Goal: Task Accomplishment & Management: Use online tool/utility

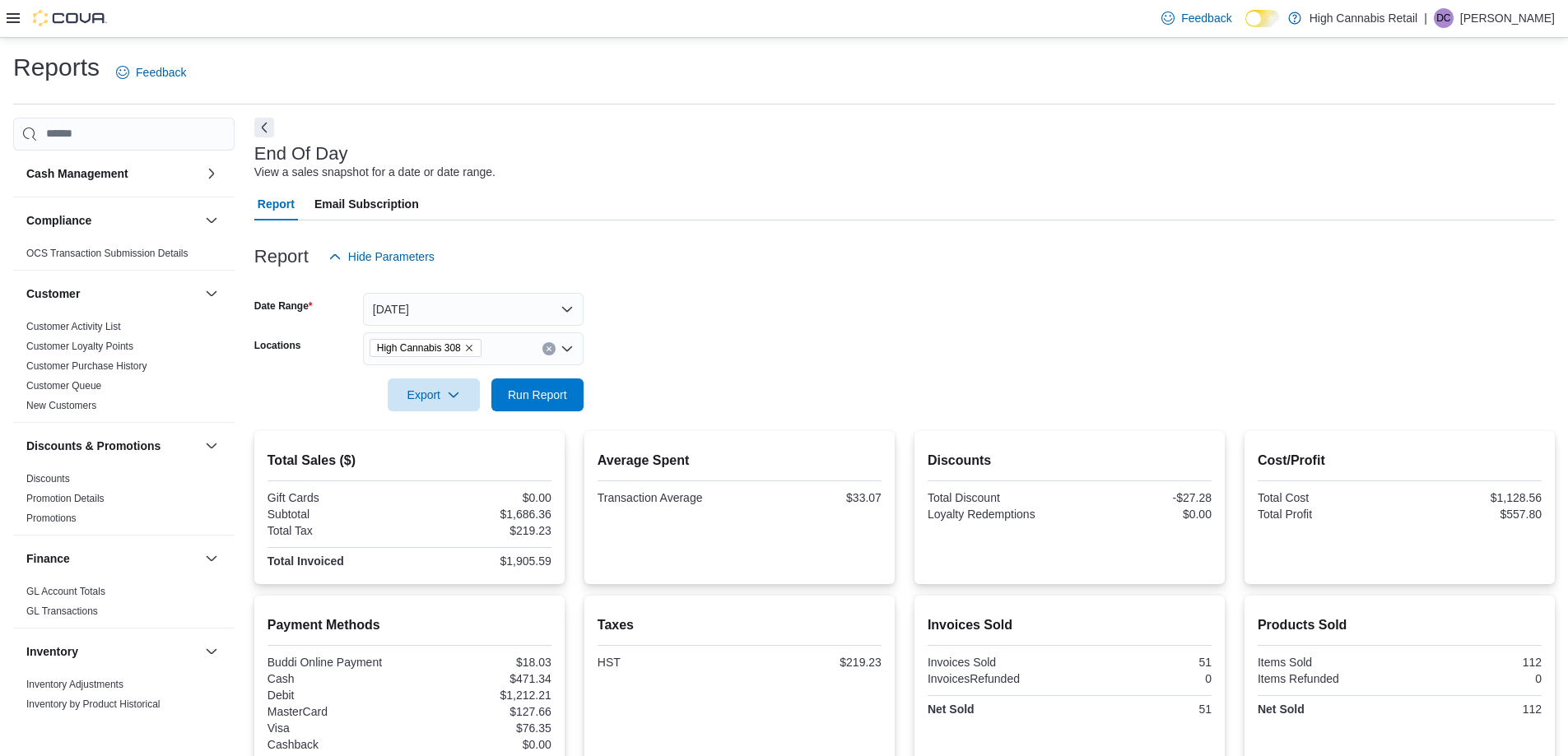
click at [699, 361] on form "Date Range [DATE] Locations High Cannabis 308 Export Run Report" at bounding box center [904, 342] width 1300 height 139
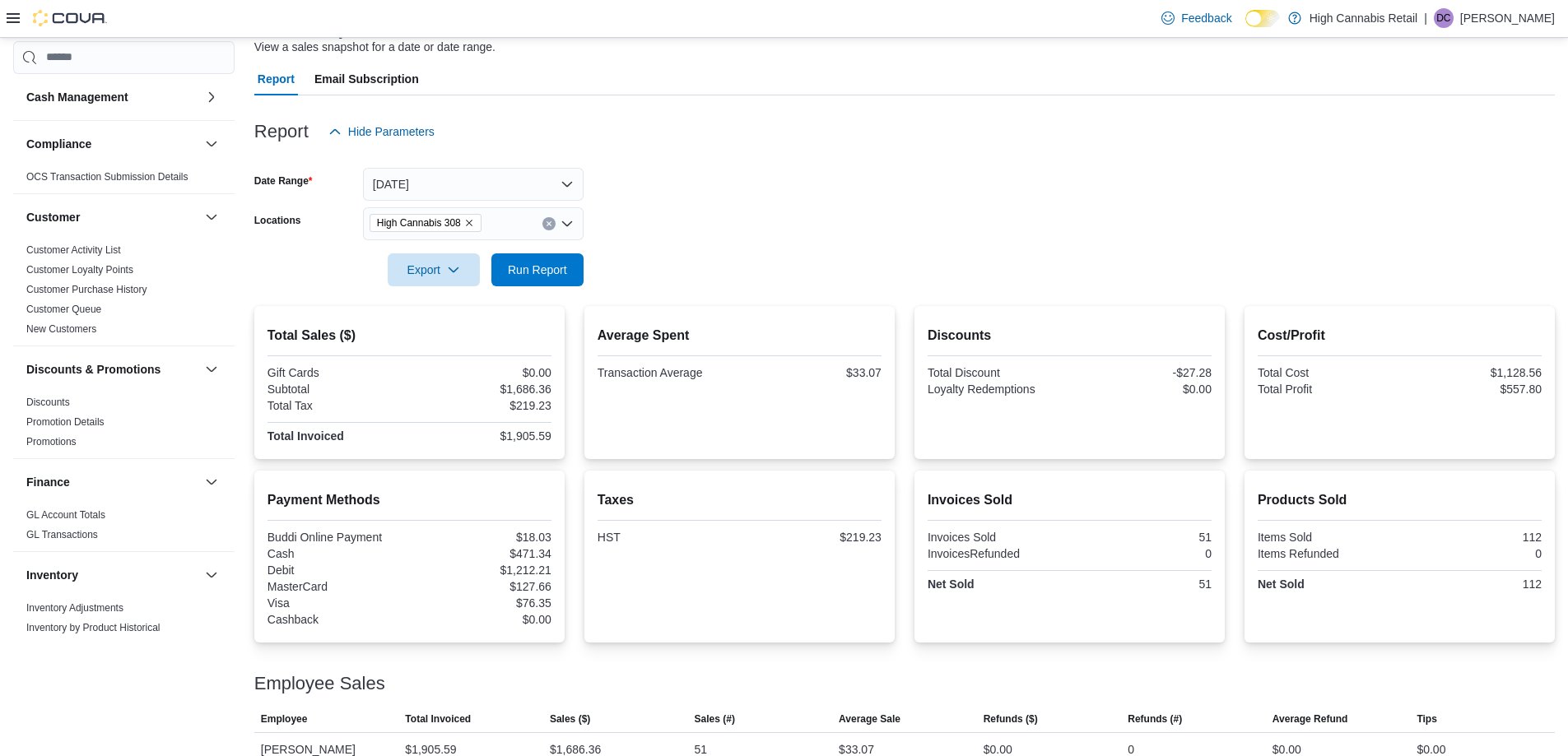
scroll to position [149, 0]
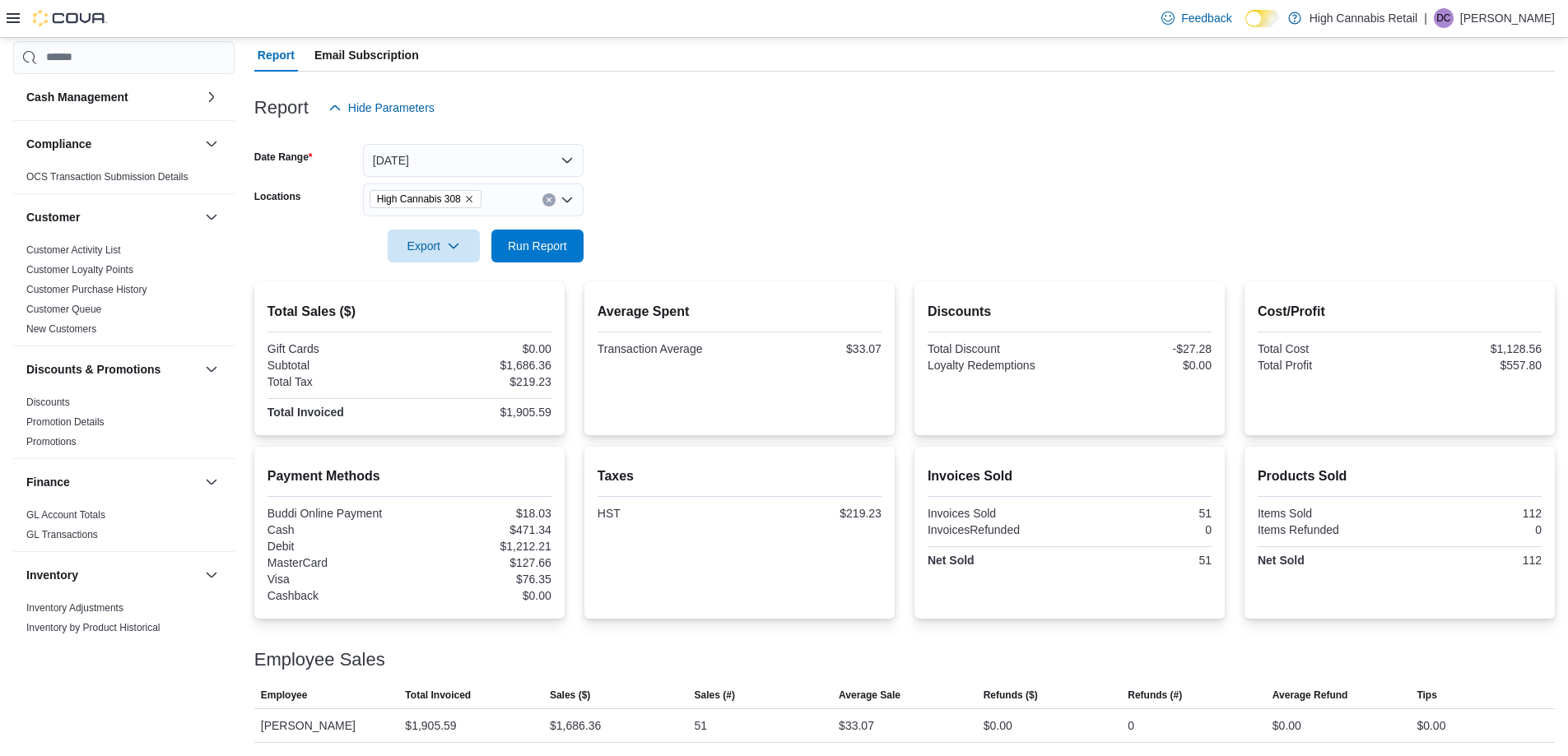
click at [697, 104] on div "Report Hide Parameters" at bounding box center [904, 107] width 1300 height 33
click at [1336, 62] on div "Report Email Subscription" at bounding box center [904, 55] width 1300 height 33
click at [734, 252] on form "Date Range [DATE] Locations High Cannabis 308 Export Run Report" at bounding box center [904, 193] width 1300 height 139
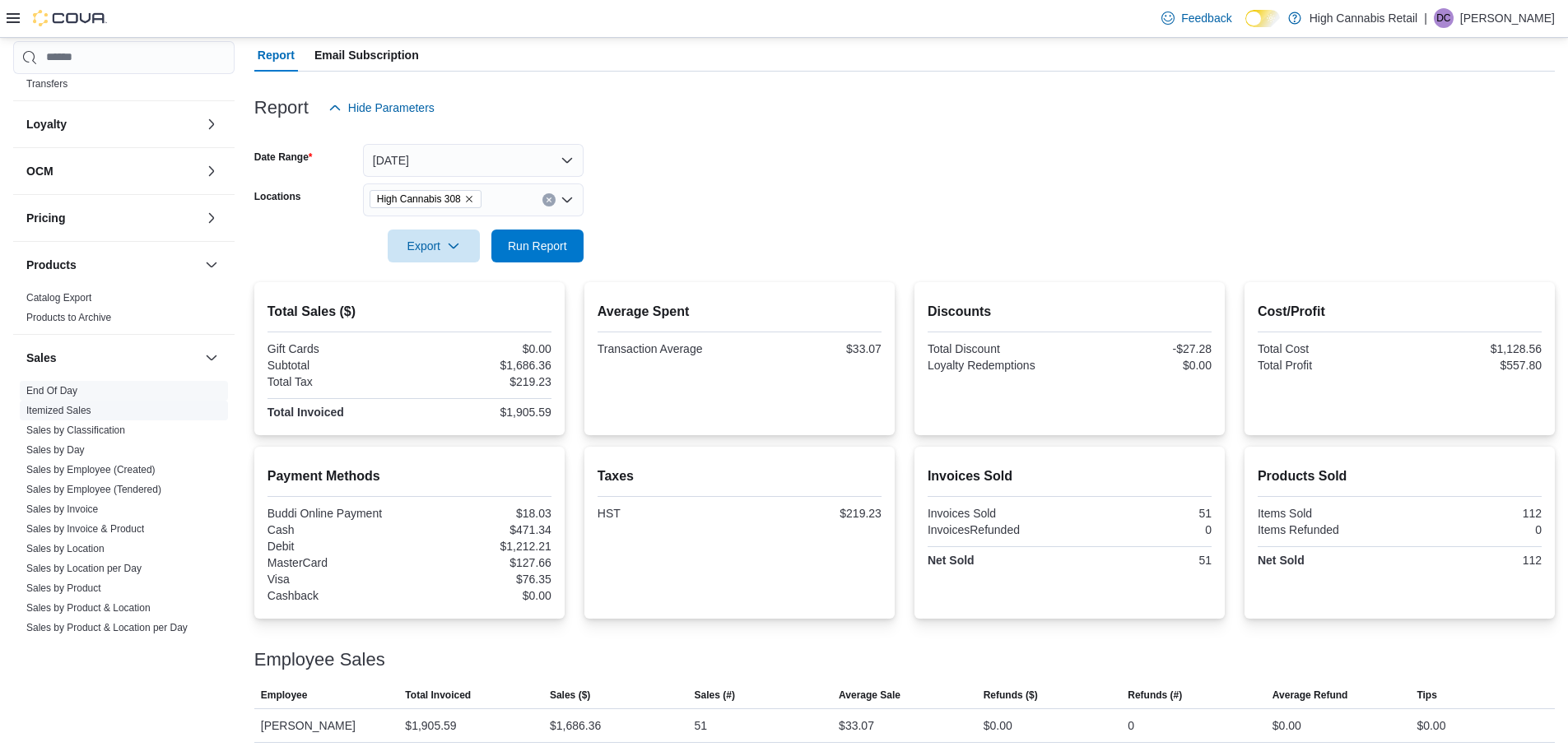
scroll to position [809, 0]
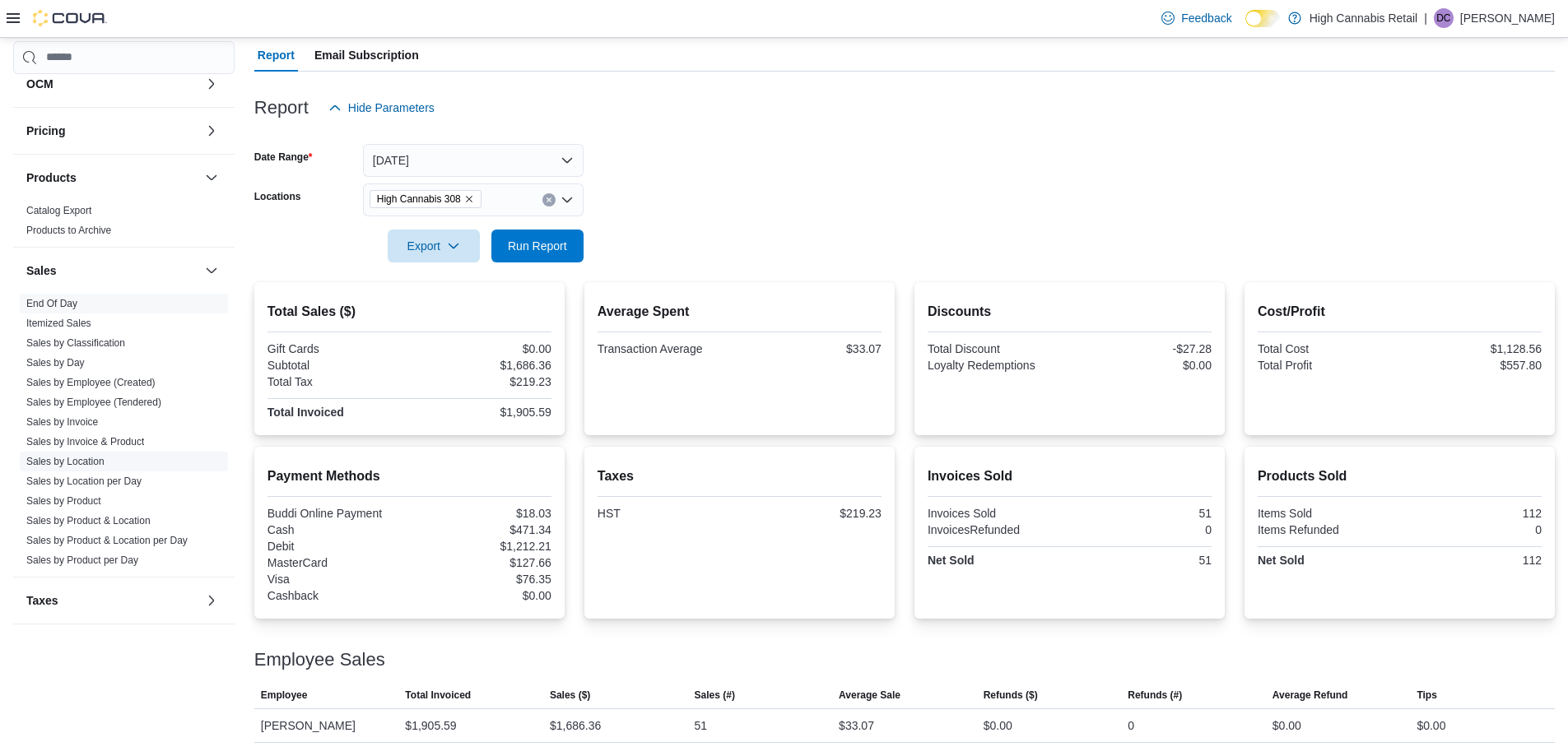
click at [72, 466] on link "Sales by Location" at bounding box center [65, 461] width 78 height 11
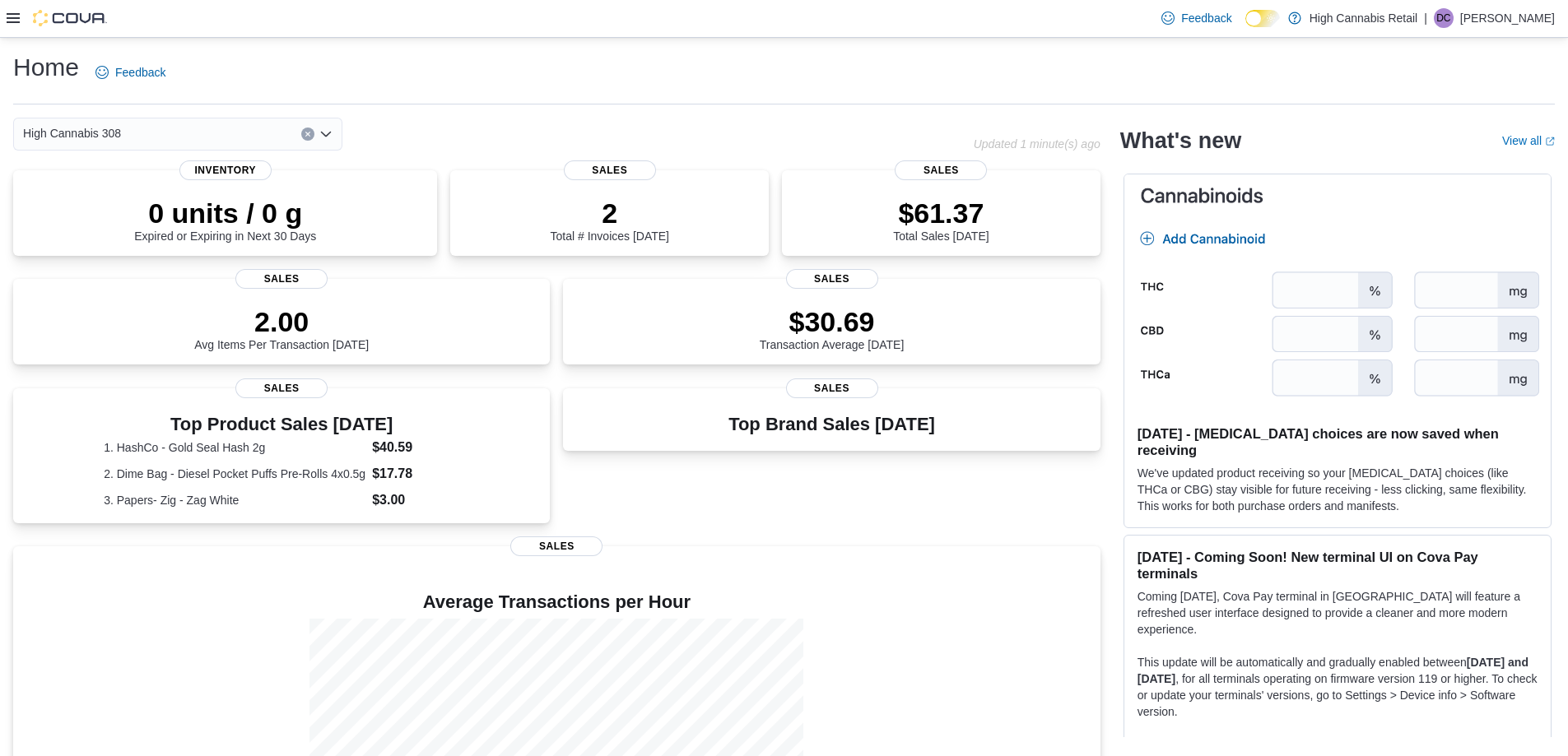
click at [17, 20] on icon at bounding box center [13, 18] width 13 height 13
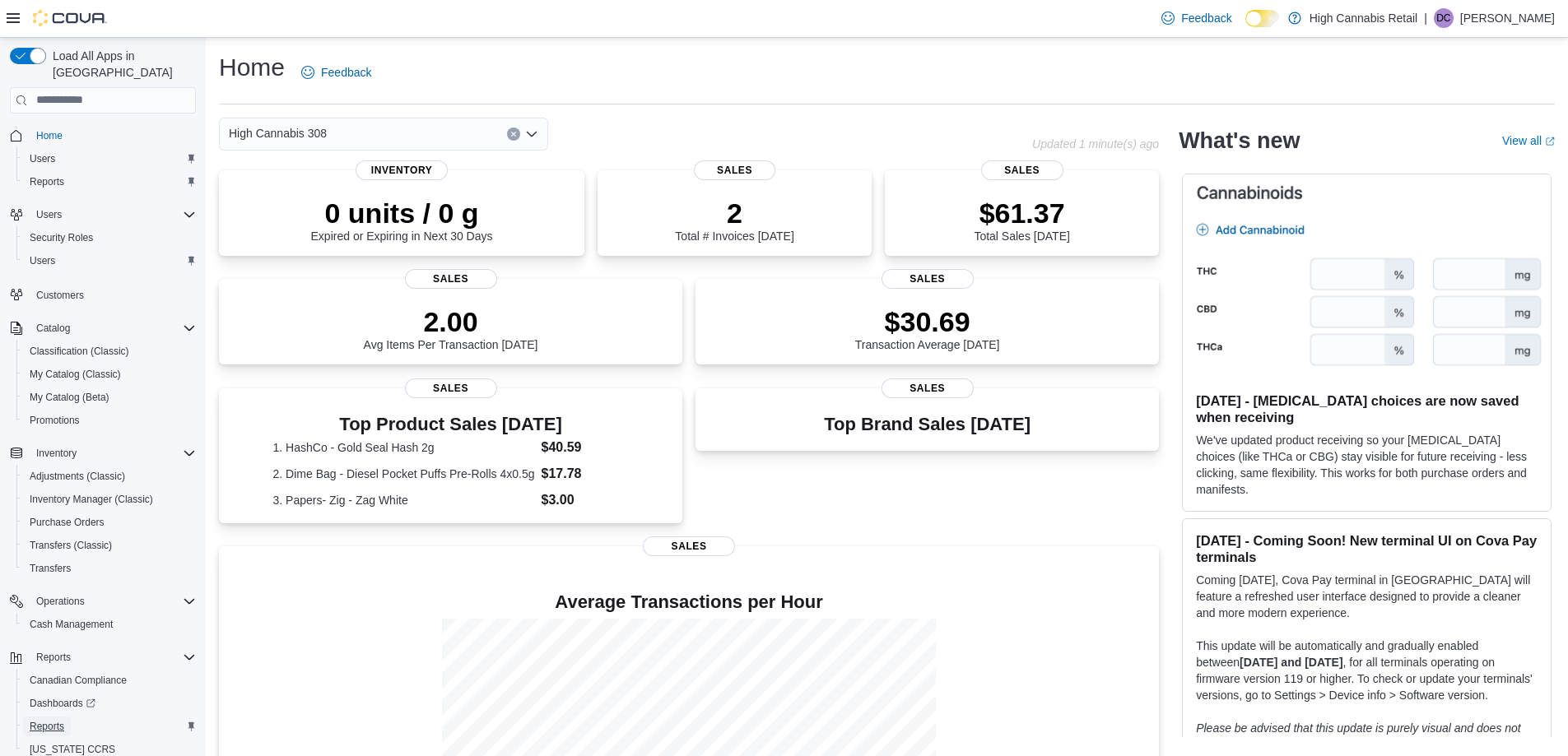
click at [61, 720] on span "Reports" at bounding box center [47, 726] width 34 height 13
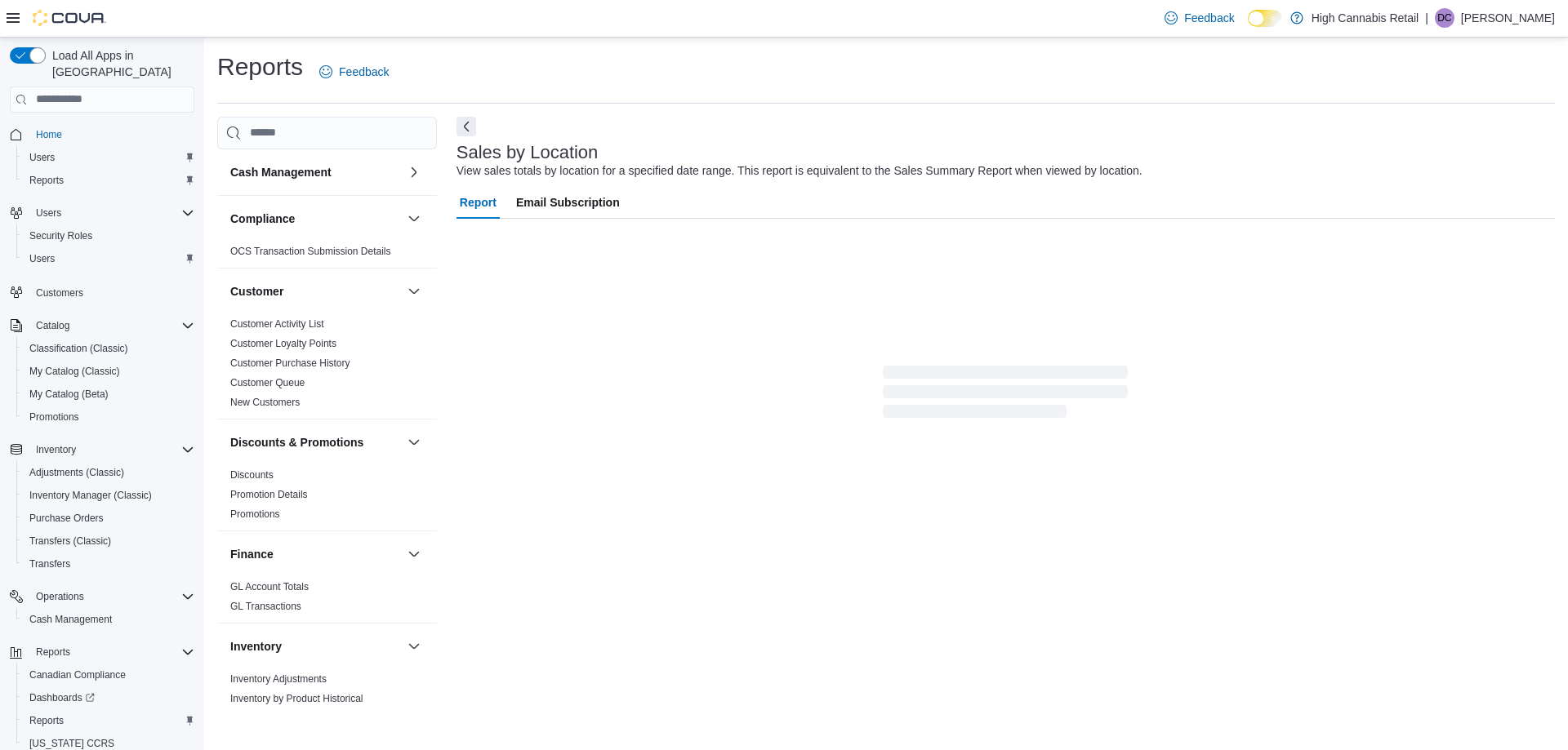
click at [18, 18] on icon at bounding box center [13, 18] width 13 height 10
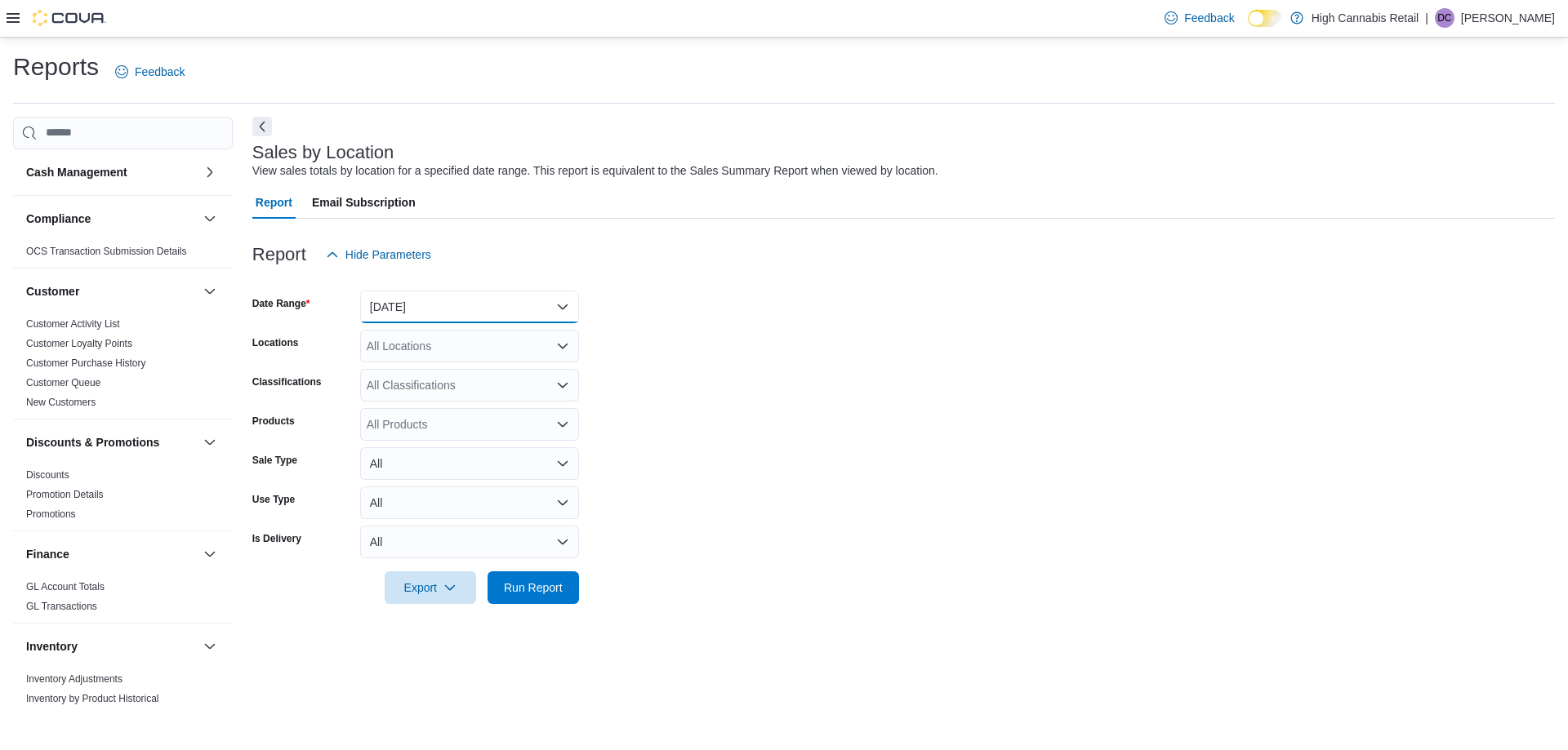
click at [428, 308] on button "Yesterday" at bounding box center [469, 306] width 219 height 32
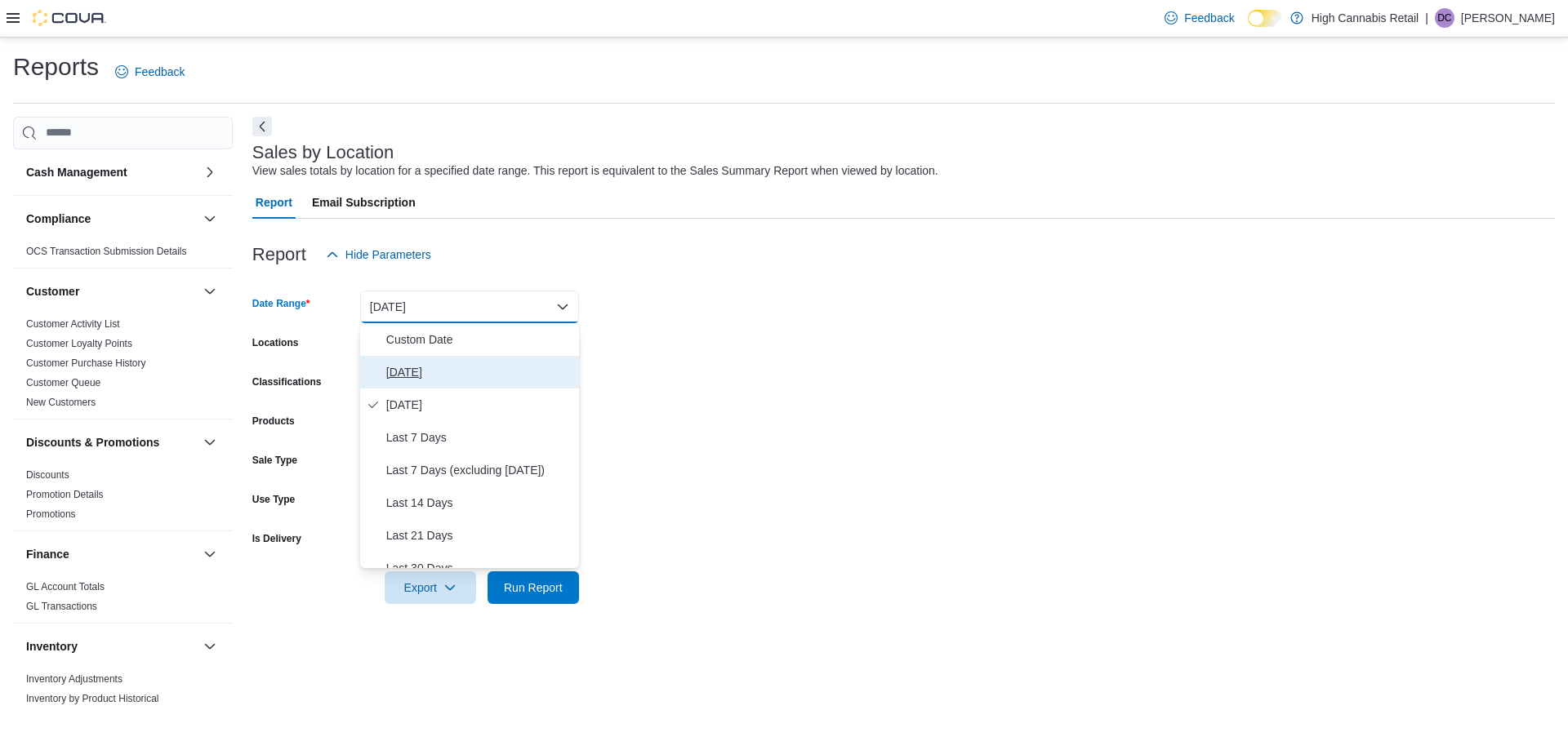
click at [449, 375] on span "[DATE]" at bounding box center [480, 372] width 186 height 19
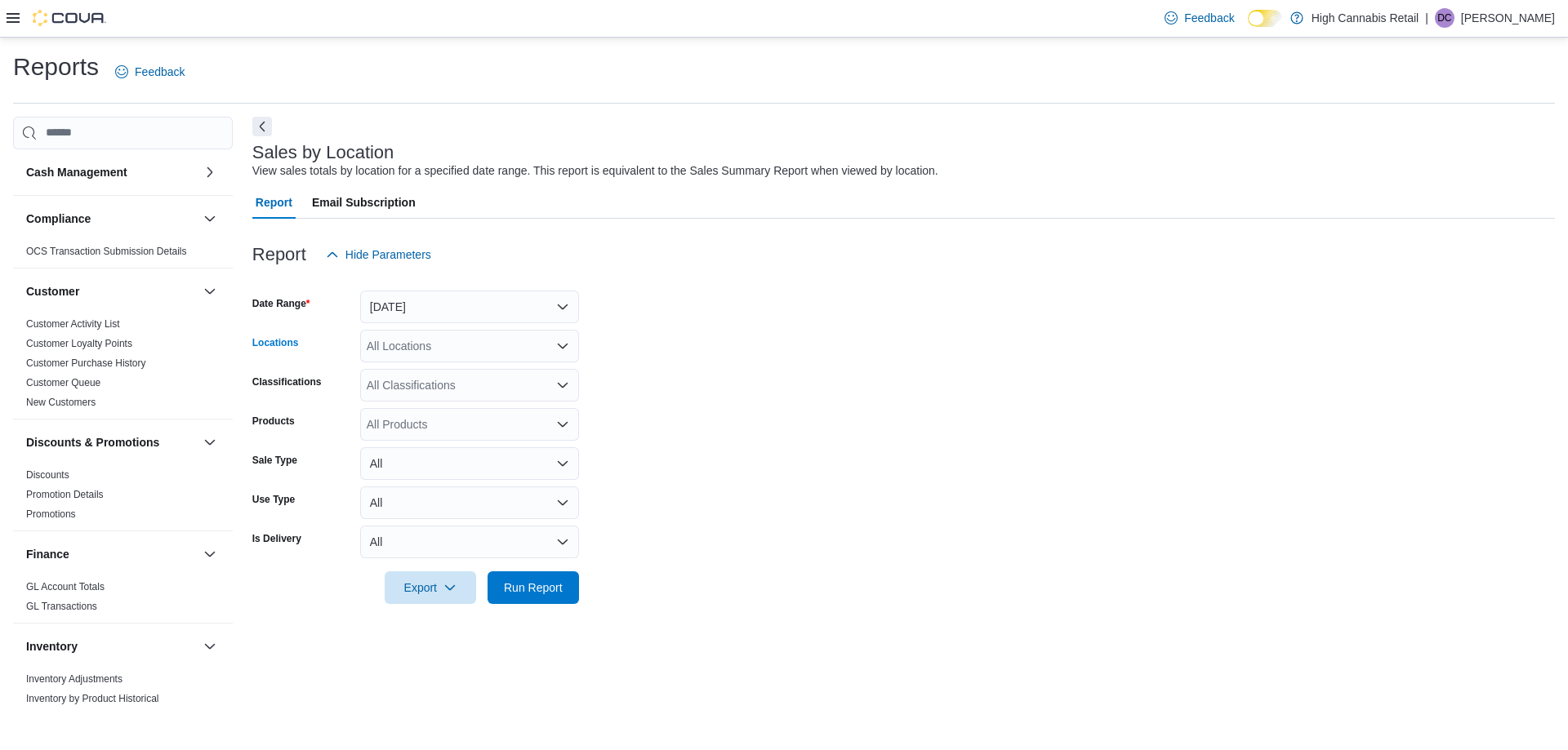
click at [449, 351] on div "All Locations" at bounding box center [469, 345] width 219 height 32
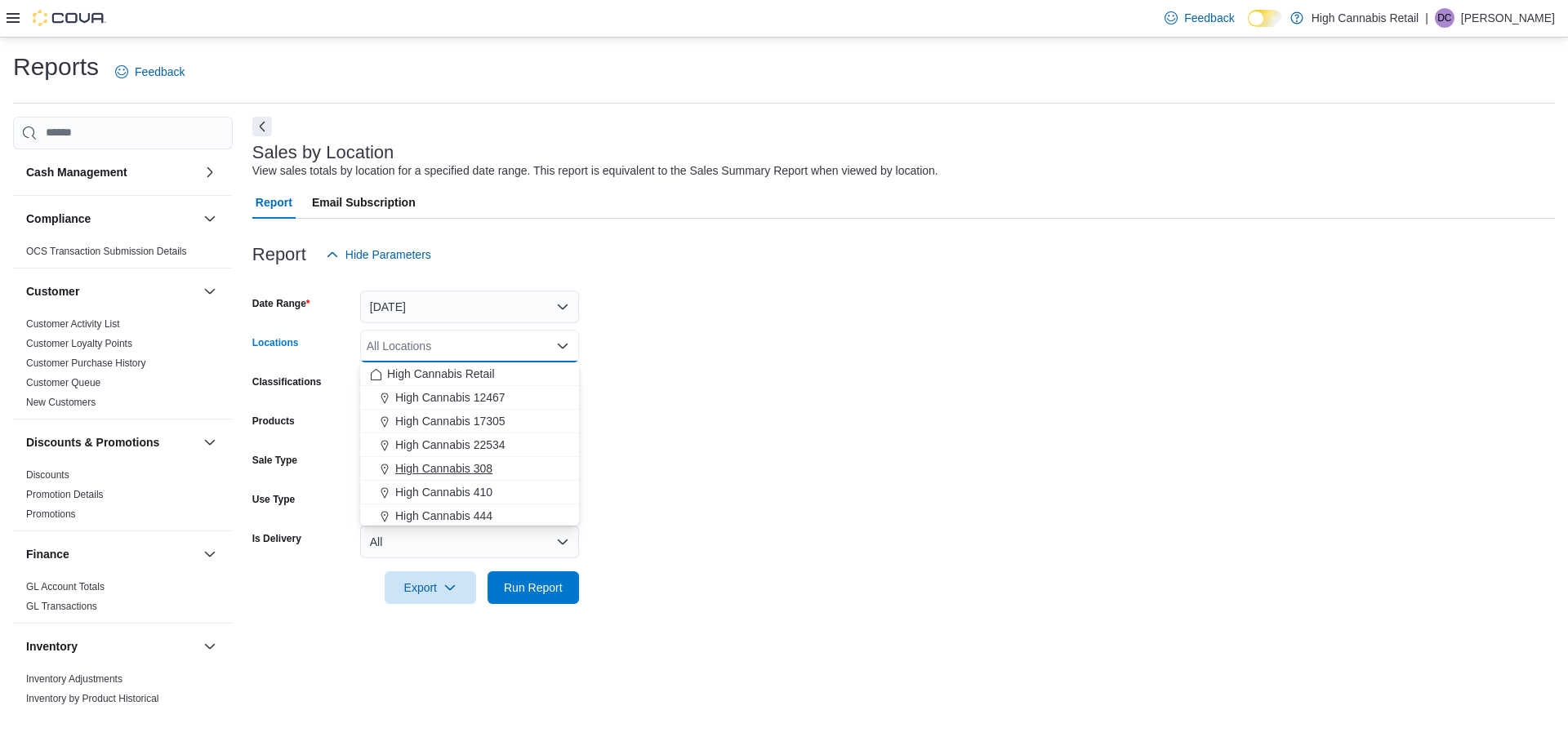
click at [545, 467] on div "High Cannabis 308" at bounding box center [470, 469] width 199 height 17
click at [534, 492] on div "High Cannabis 444" at bounding box center [470, 493] width 199 height 17
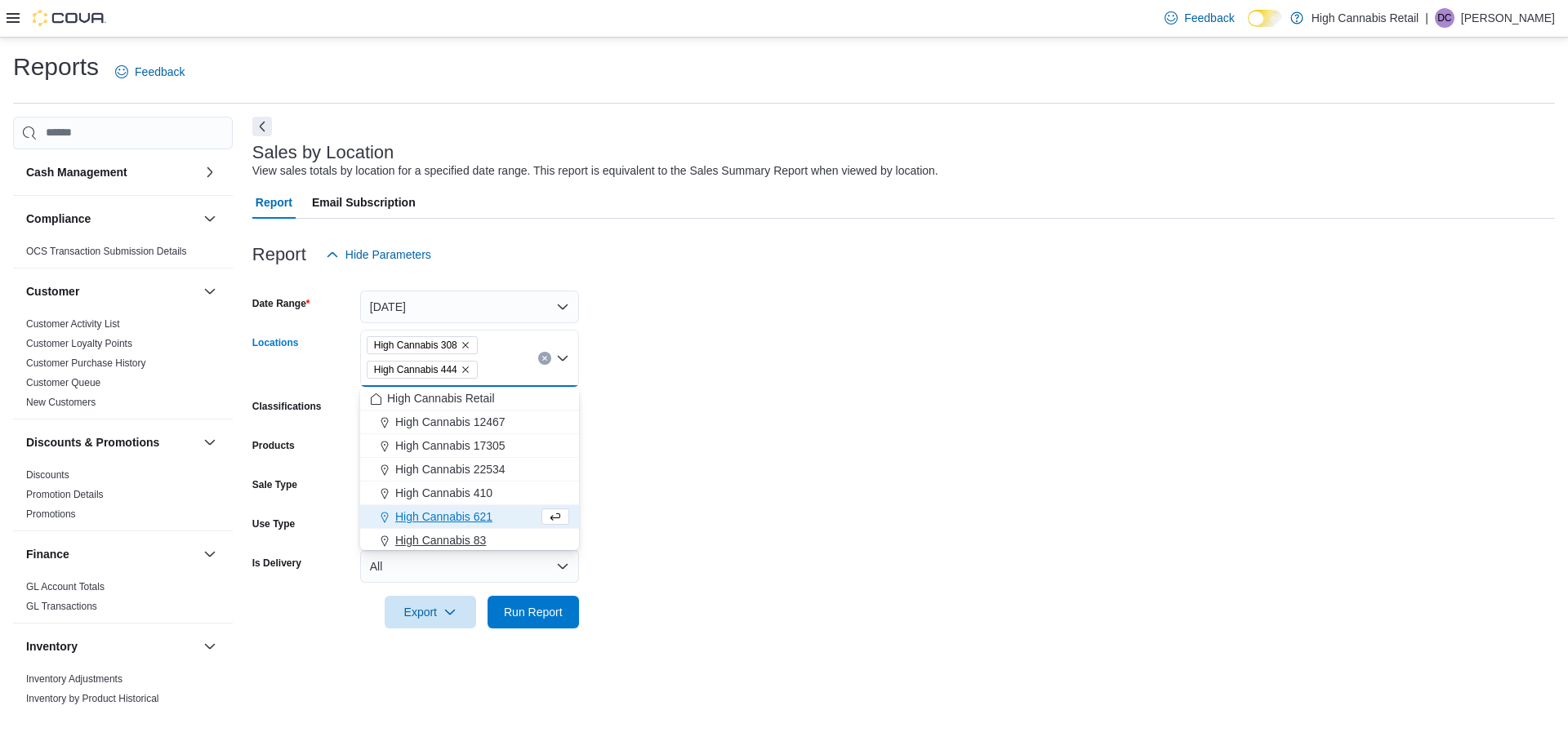
click at [507, 539] on div "High Cannabis 83" at bounding box center [470, 541] width 199 height 17
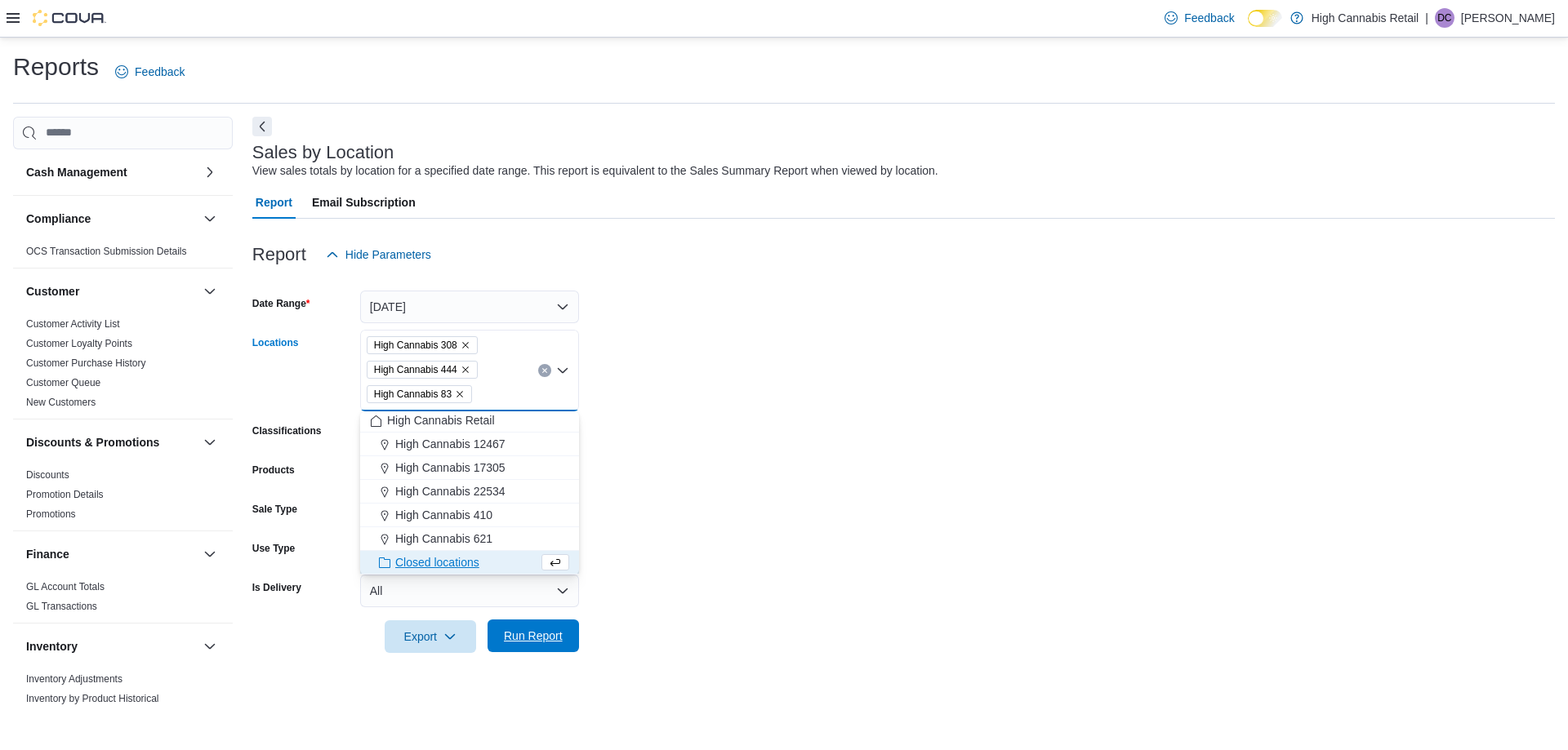
click at [540, 641] on span "Run Report" at bounding box center [533, 636] width 59 height 17
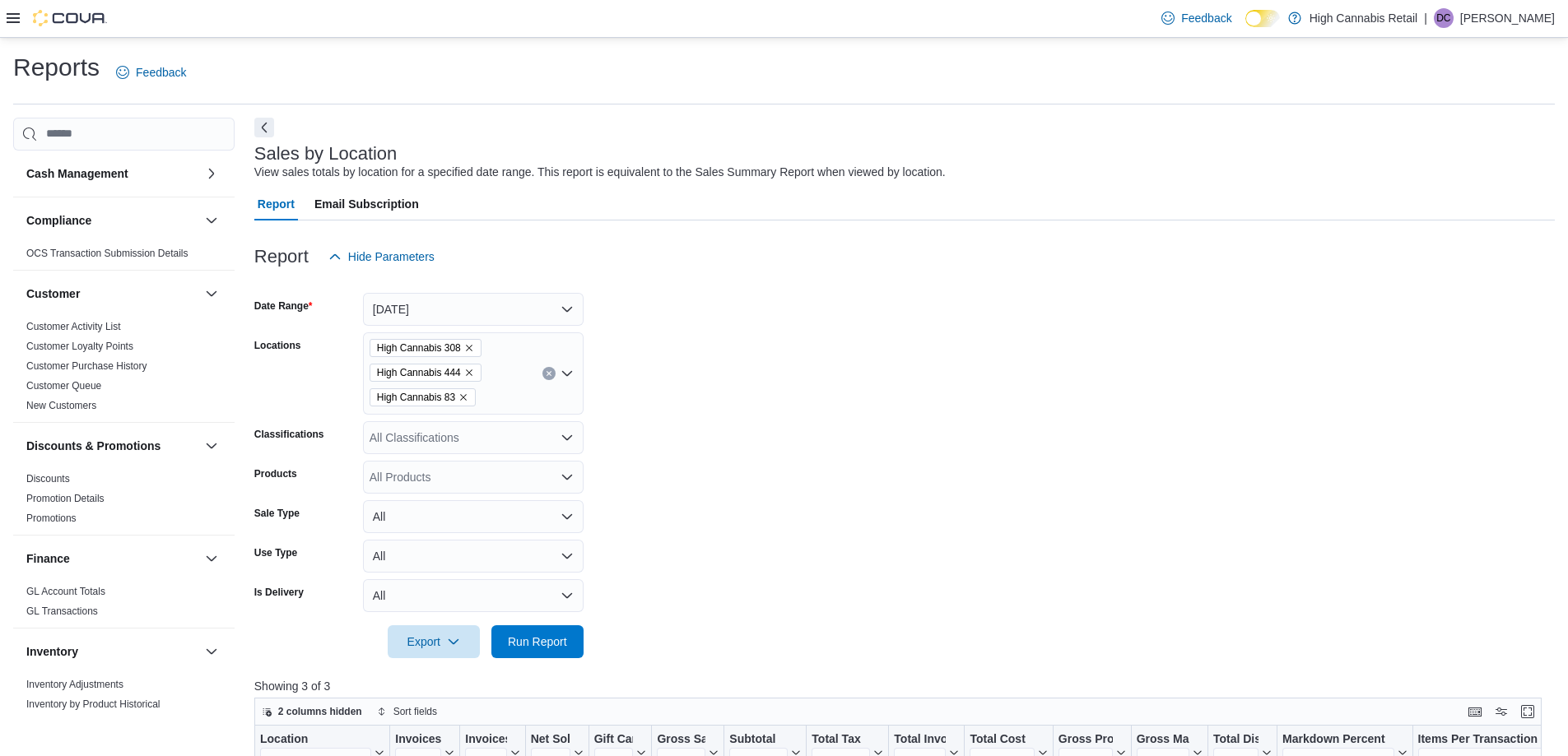
click at [655, 421] on form "Date Range Today Locations High Cannabis 308 High Cannabis 444 High Cannabis 83…" at bounding box center [904, 466] width 1300 height 385
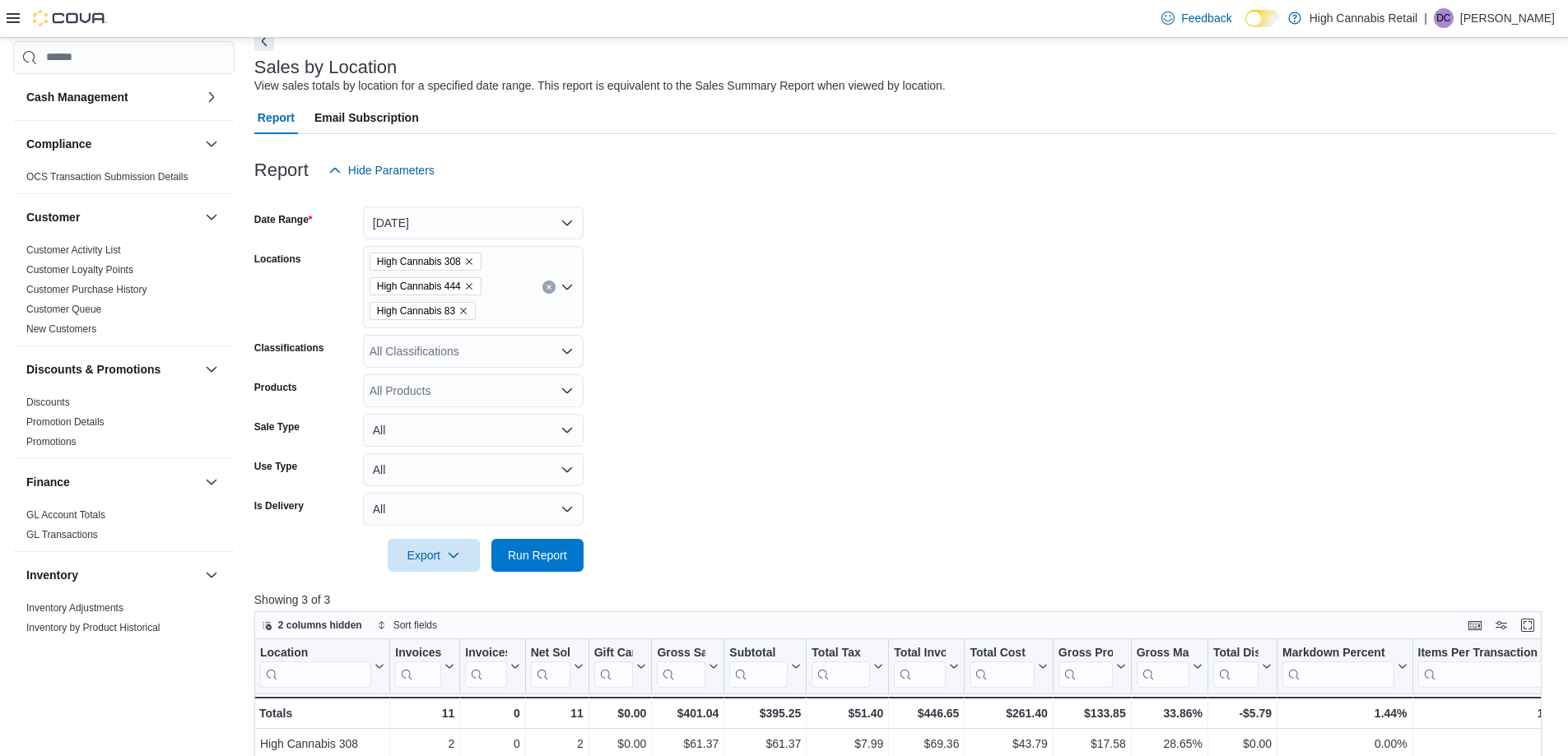
scroll to position [165, 0]
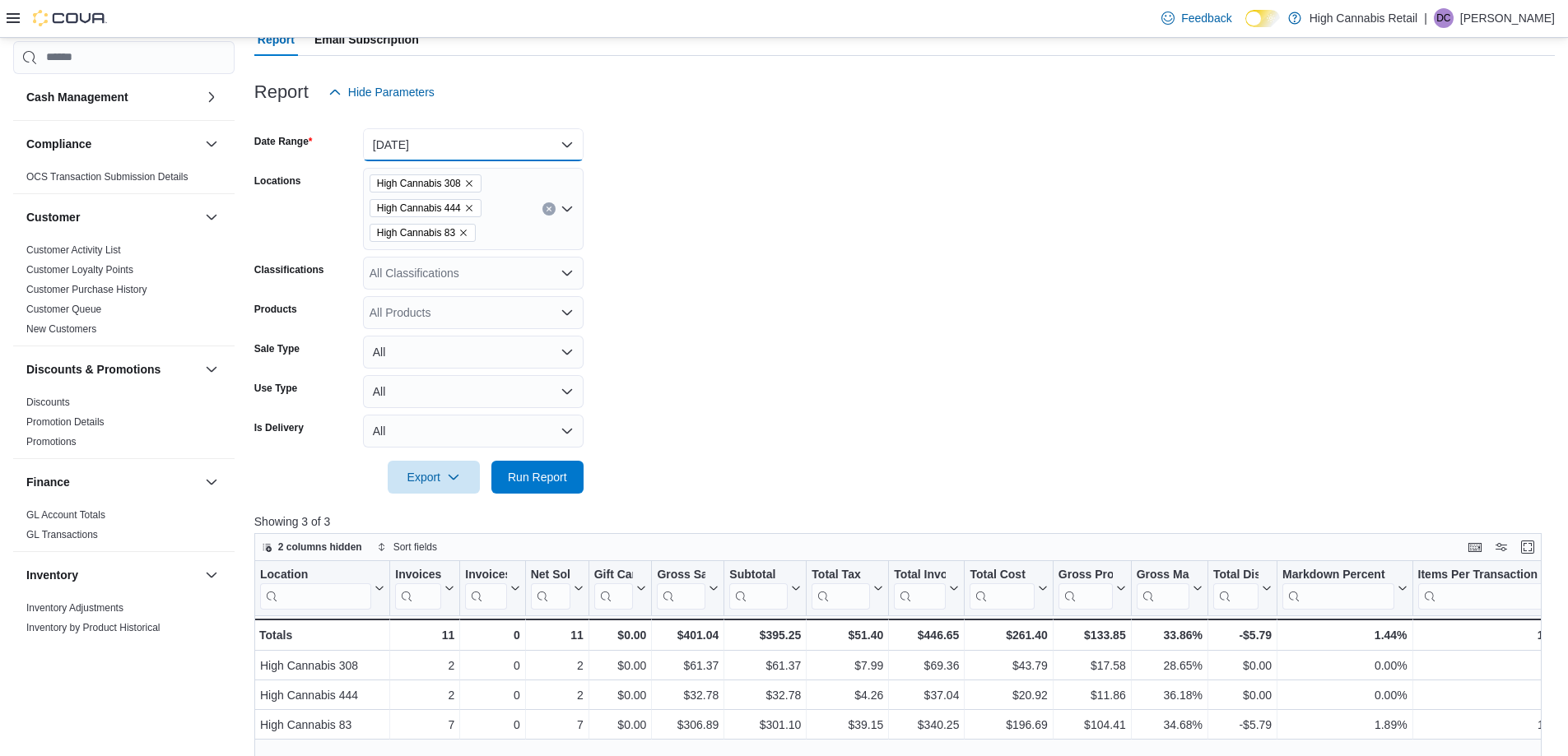
click at [406, 144] on button "[DATE]" at bounding box center [472, 144] width 220 height 33
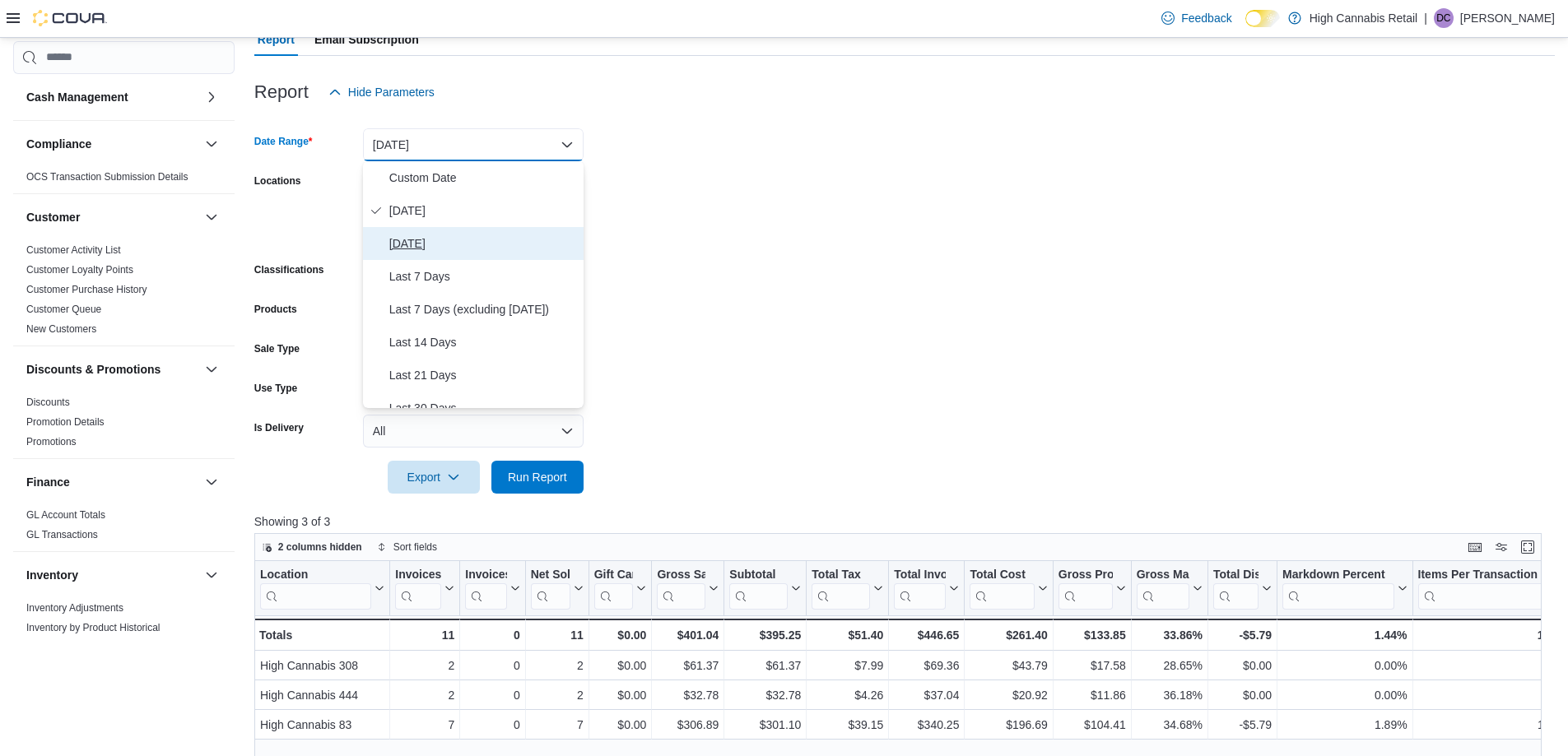
click at [430, 244] on span "Yesterday" at bounding box center [484, 243] width 188 height 20
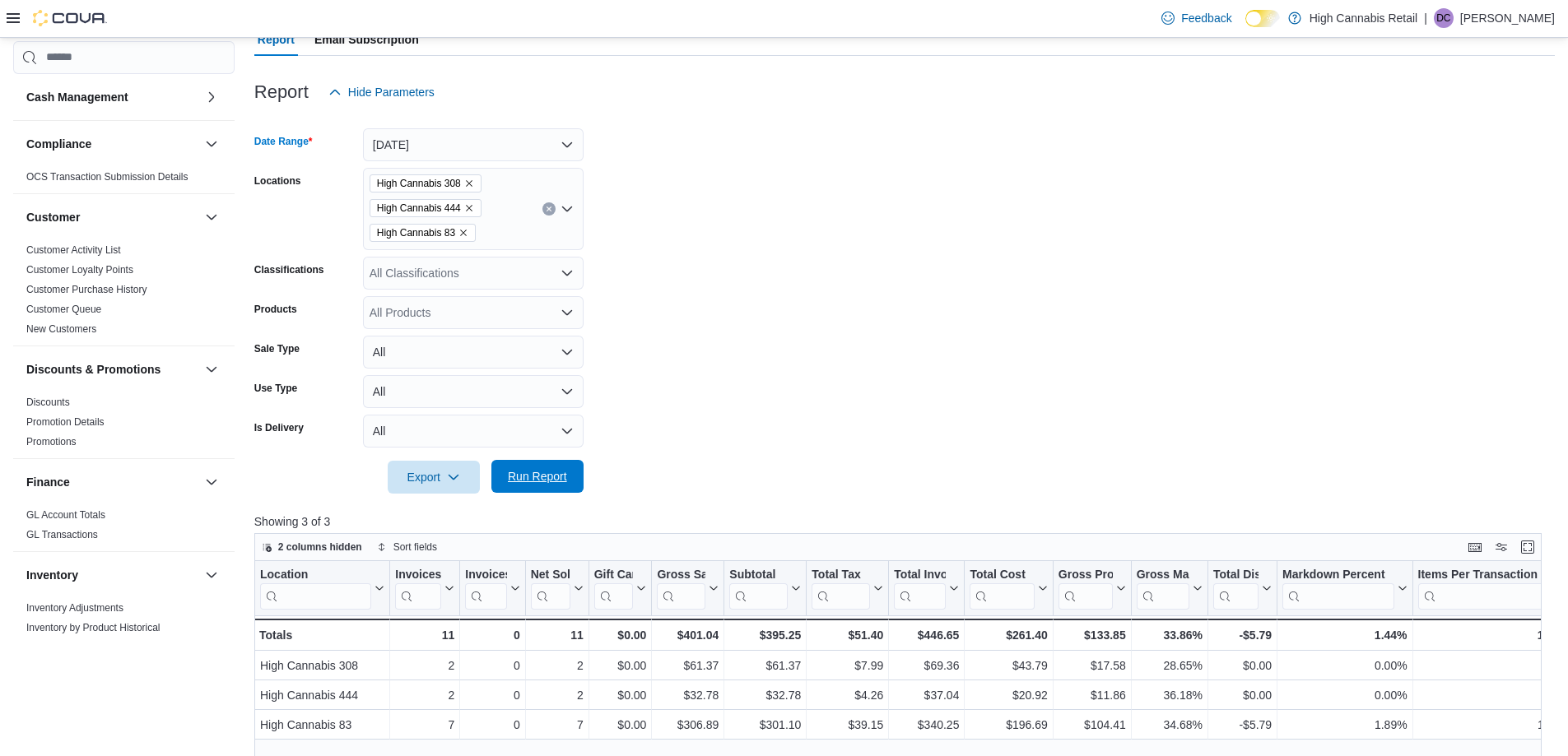
click at [553, 475] on span "Run Report" at bounding box center [538, 476] width 60 height 17
click at [697, 422] on form "Date Range Yesterday Locations High Cannabis 308 High Cannabis 444 High Cannabi…" at bounding box center [904, 301] width 1300 height 385
click at [477, 146] on button "Yesterday" at bounding box center [472, 144] width 220 height 33
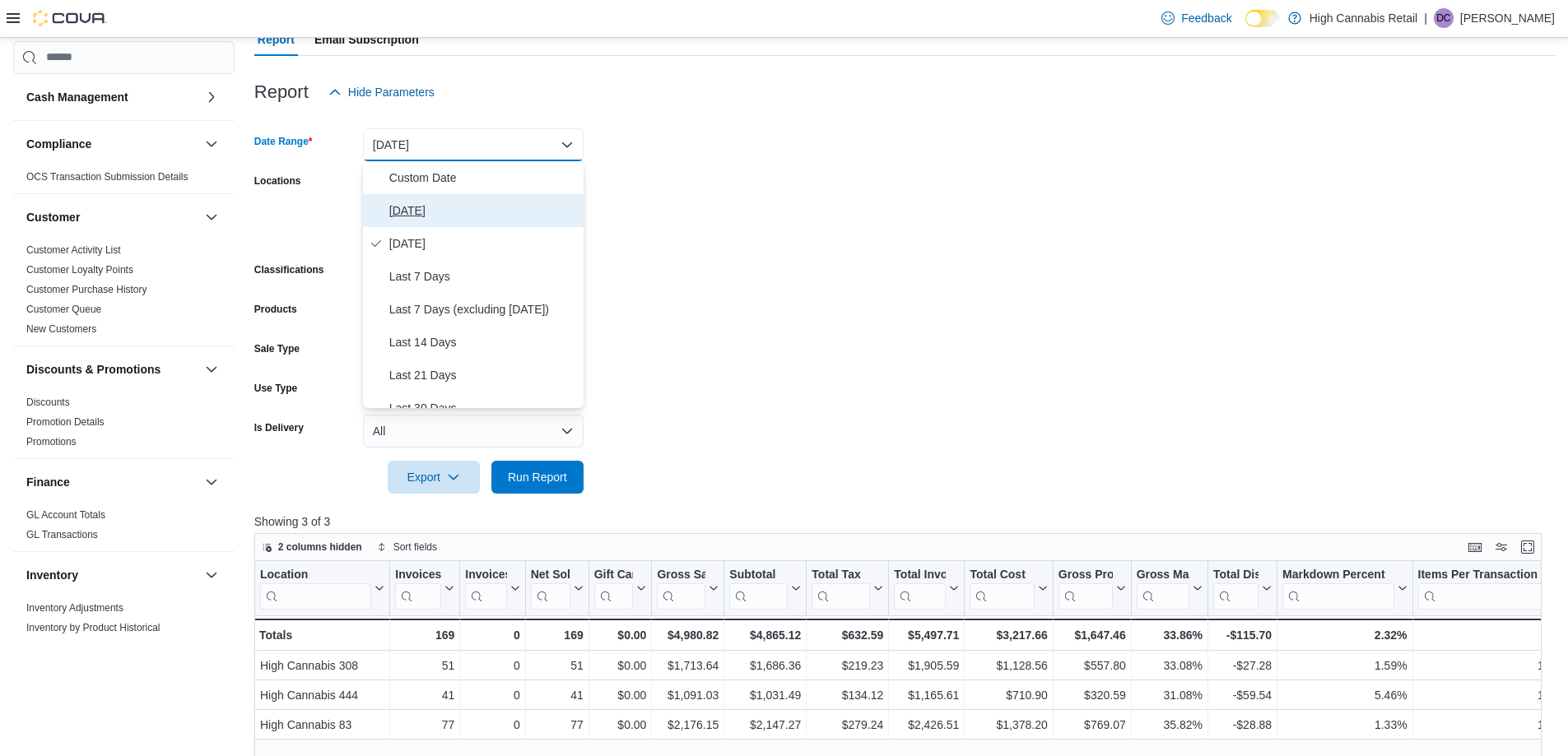
click at [460, 204] on span "[DATE]" at bounding box center [484, 210] width 188 height 20
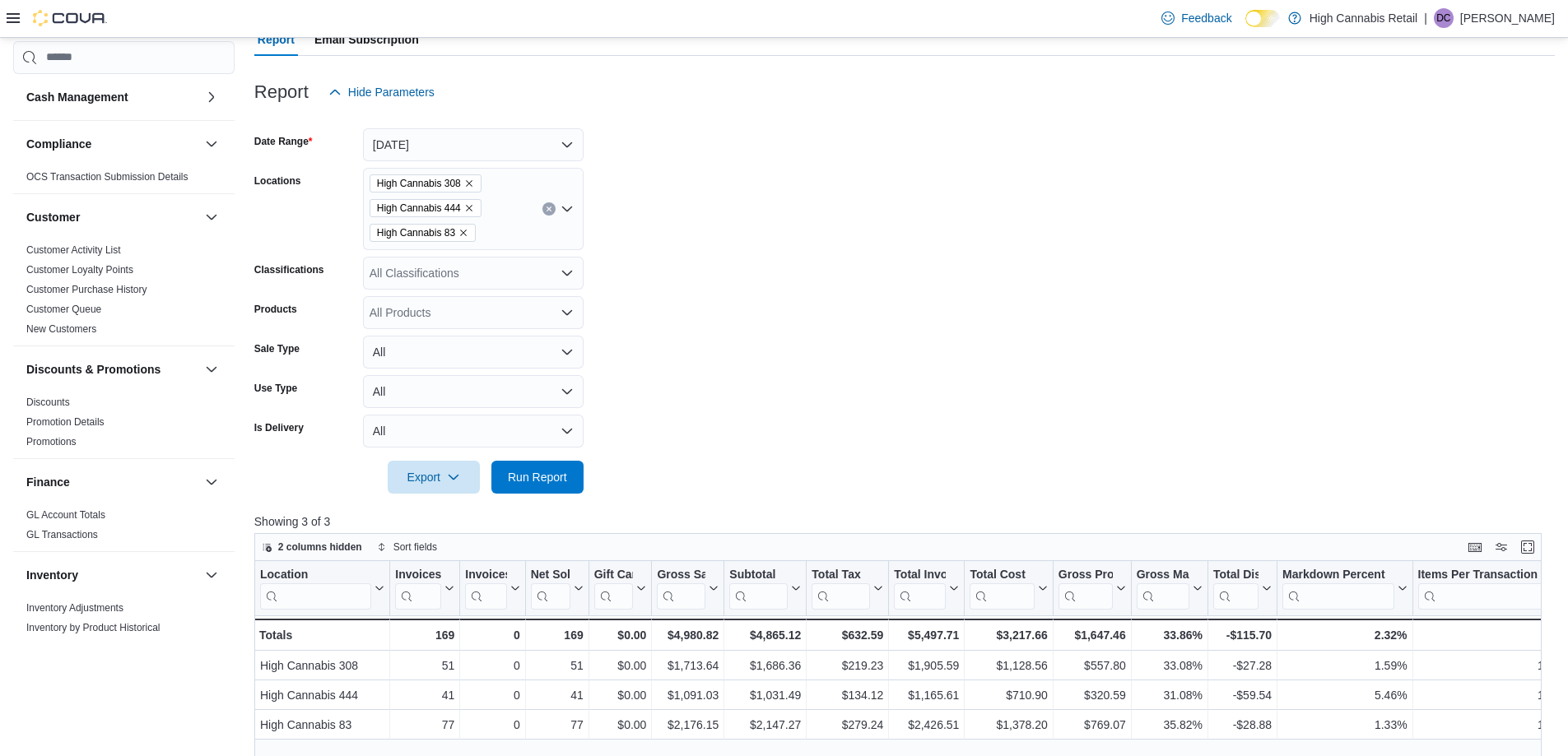
click at [718, 253] on form "Date Range Today Locations High Cannabis 308 High Cannabis 444 High Cannabis 83…" at bounding box center [904, 301] width 1300 height 385
click at [579, 473] on button "Run Report" at bounding box center [537, 476] width 92 height 33
click at [732, 398] on form "Date Range Today Locations High Cannabis 308 High Cannabis 444 High Cannabis 83…" at bounding box center [904, 301] width 1300 height 385
click at [711, 332] on form "Date Range Today Locations High Cannabis 308 High Cannabis 444 High Cannabis 83…" at bounding box center [904, 301] width 1300 height 385
click at [554, 469] on span "Run Report" at bounding box center [538, 476] width 60 height 17
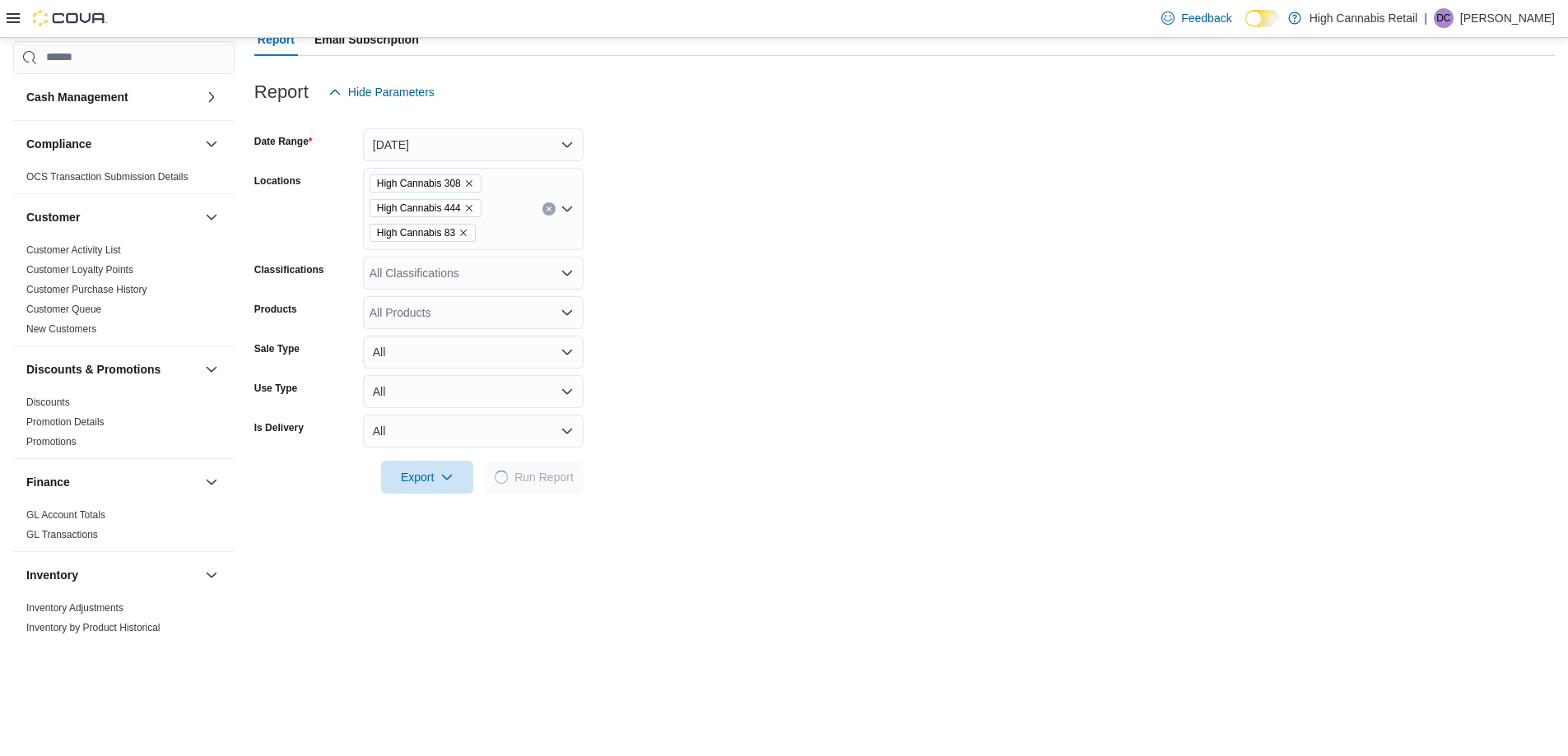
click at [739, 403] on form "Date Range Today Locations High Cannabis 308 High Cannabis 444 High Cannabis 83…" at bounding box center [904, 301] width 1300 height 385
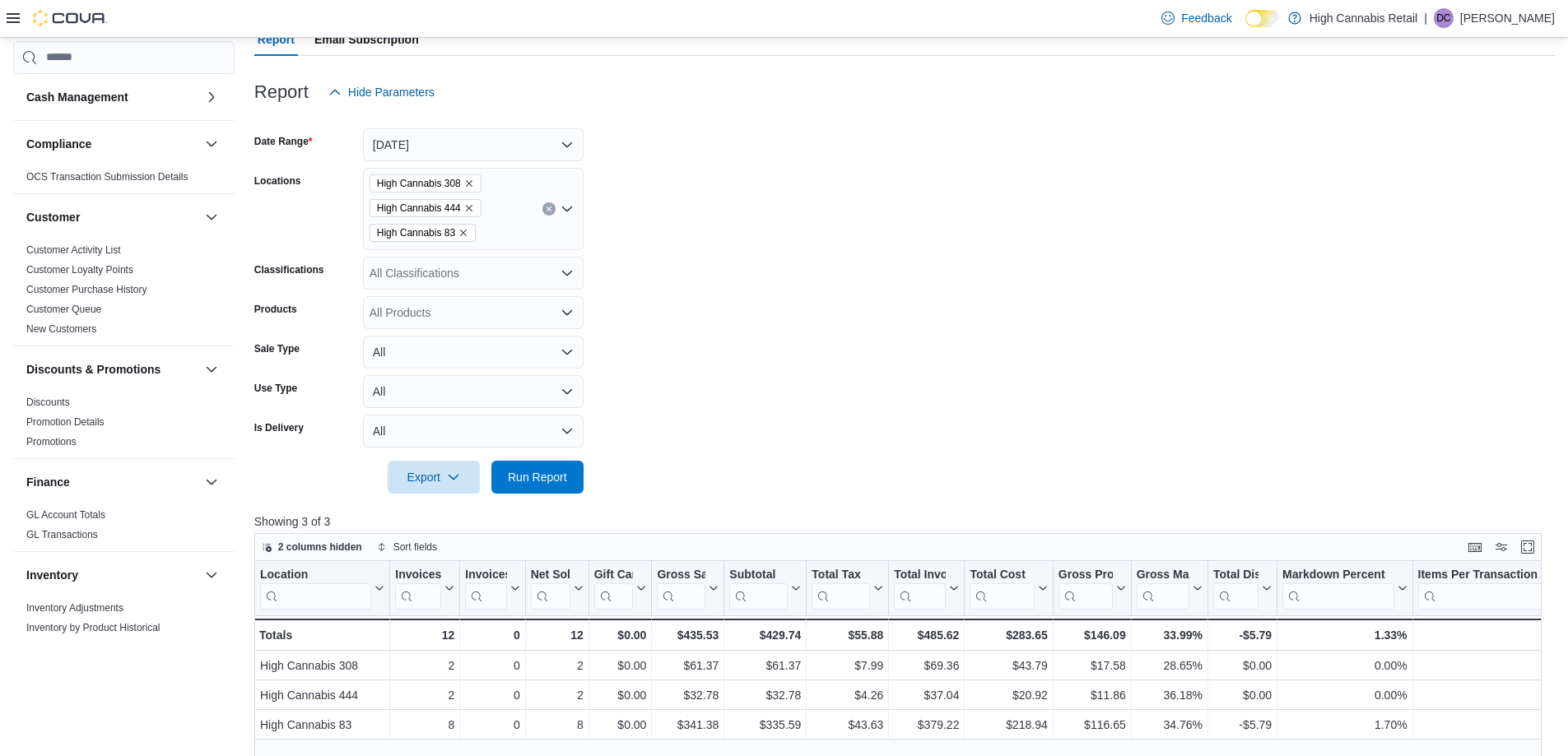
click at [739, 403] on form "Date Range Today Locations High Cannabis 308 High Cannabis 444 High Cannabis 83…" at bounding box center [904, 301] width 1300 height 385
click at [797, 347] on form "Date Range Today Locations High Cannabis 308 High Cannabis 444 High Cannabis 83…" at bounding box center [904, 301] width 1300 height 385
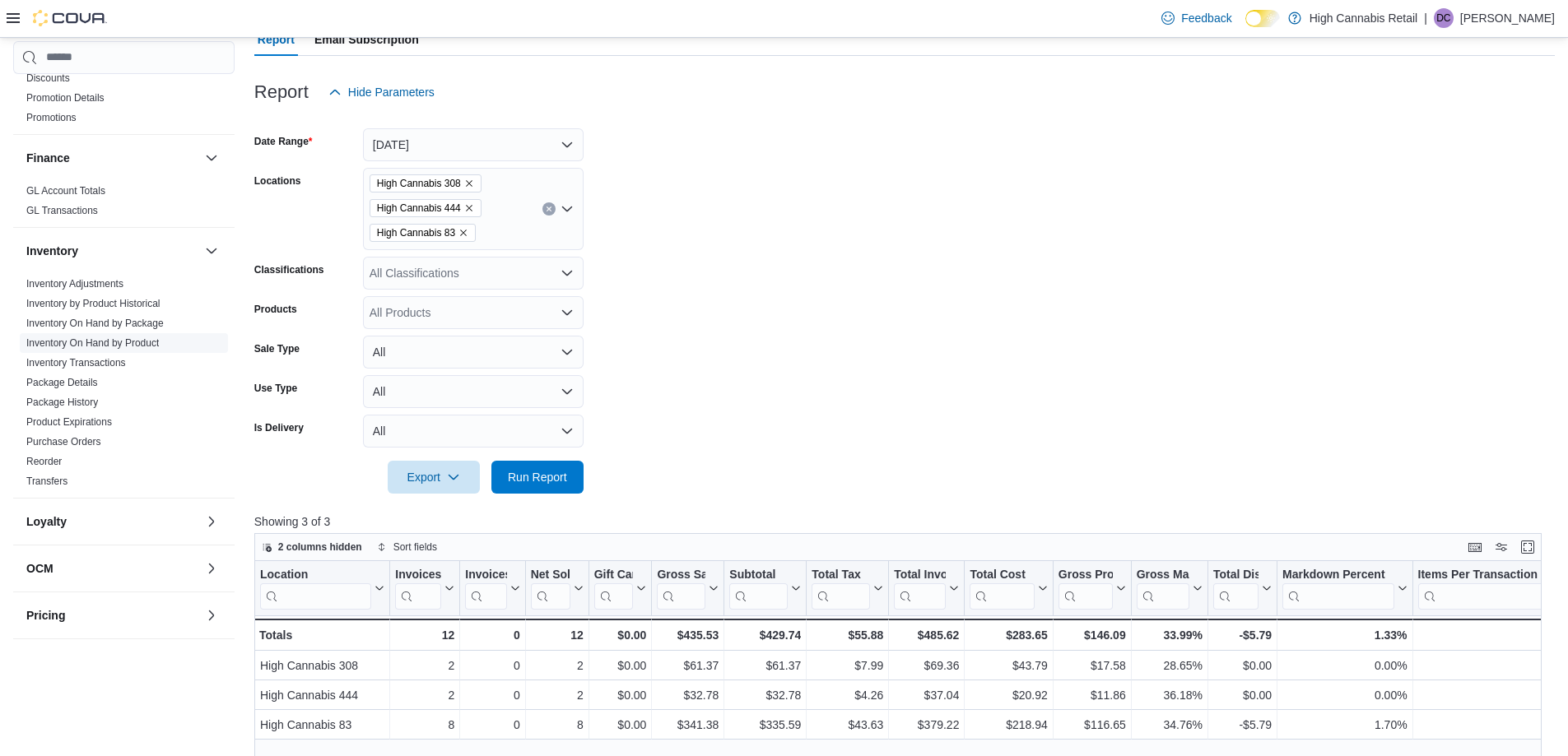
scroll to position [329, 0]
click at [121, 338] on link "Inventory On Hand by Product" at bounding box center [92, 338] width 132 height 11
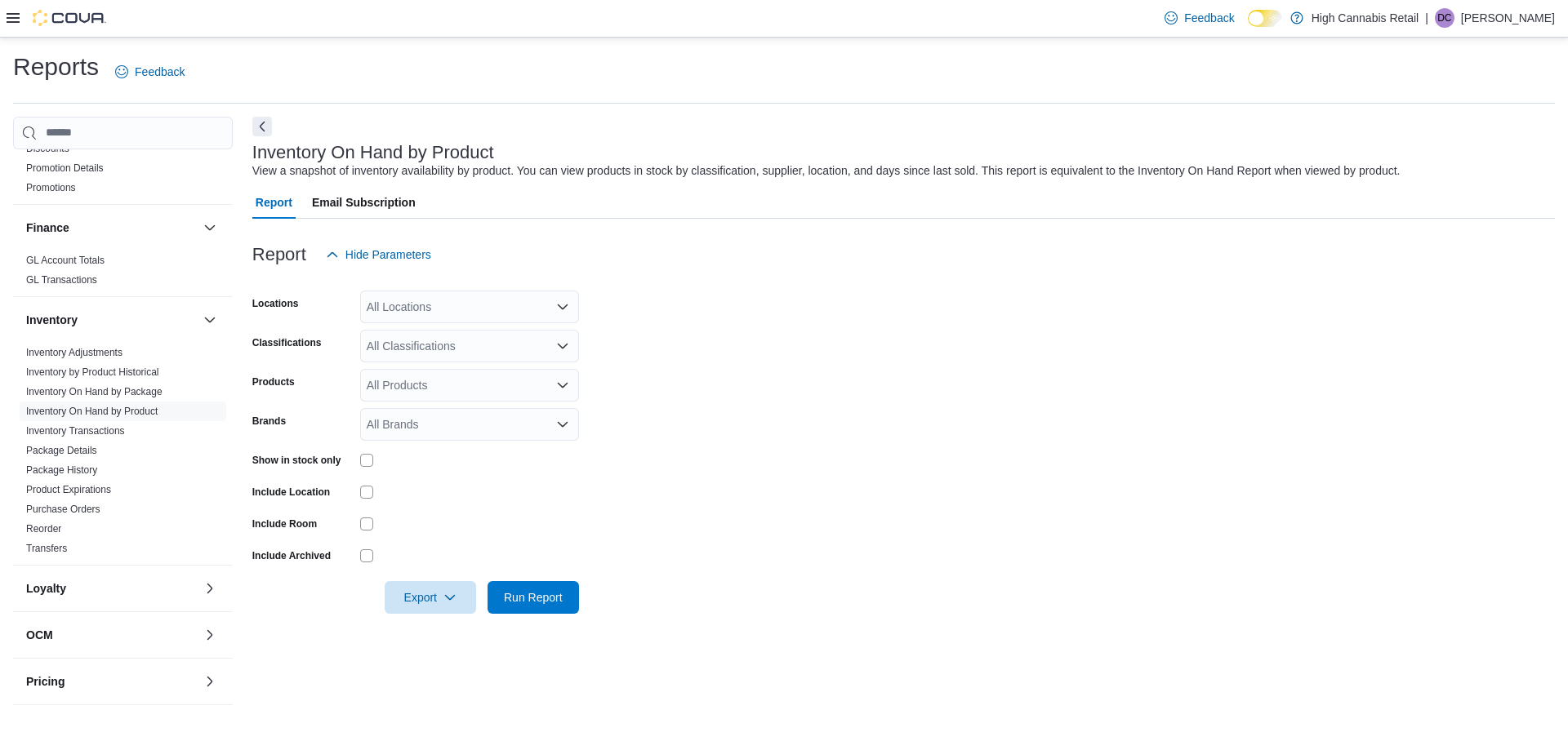
click at [485, 313] on div "All Locations" at bounding box center [469, 306] width 219 height 32
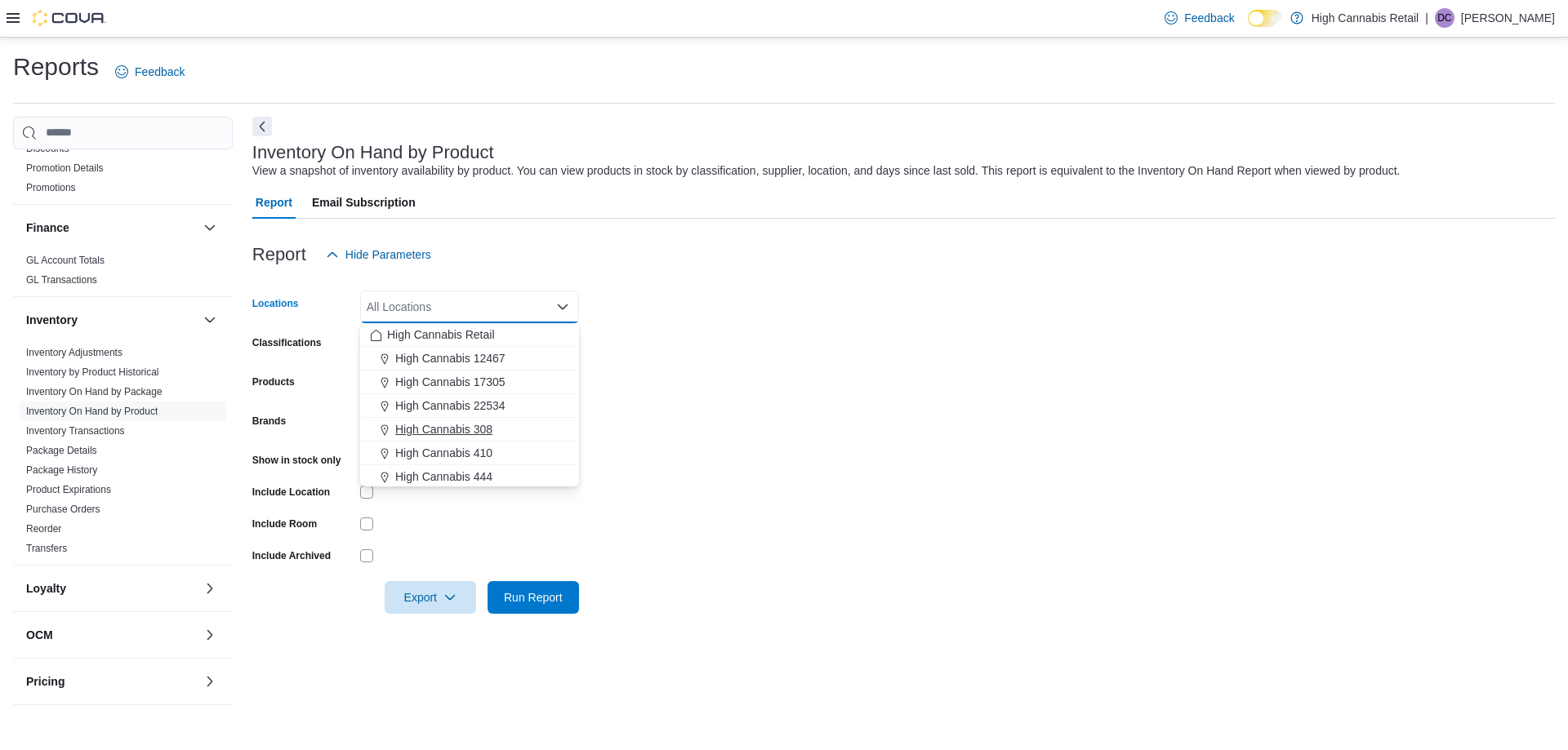
click at [524, 429] on div "High Cannabis 308" at bounding box center [470, 430] width 199 height 17
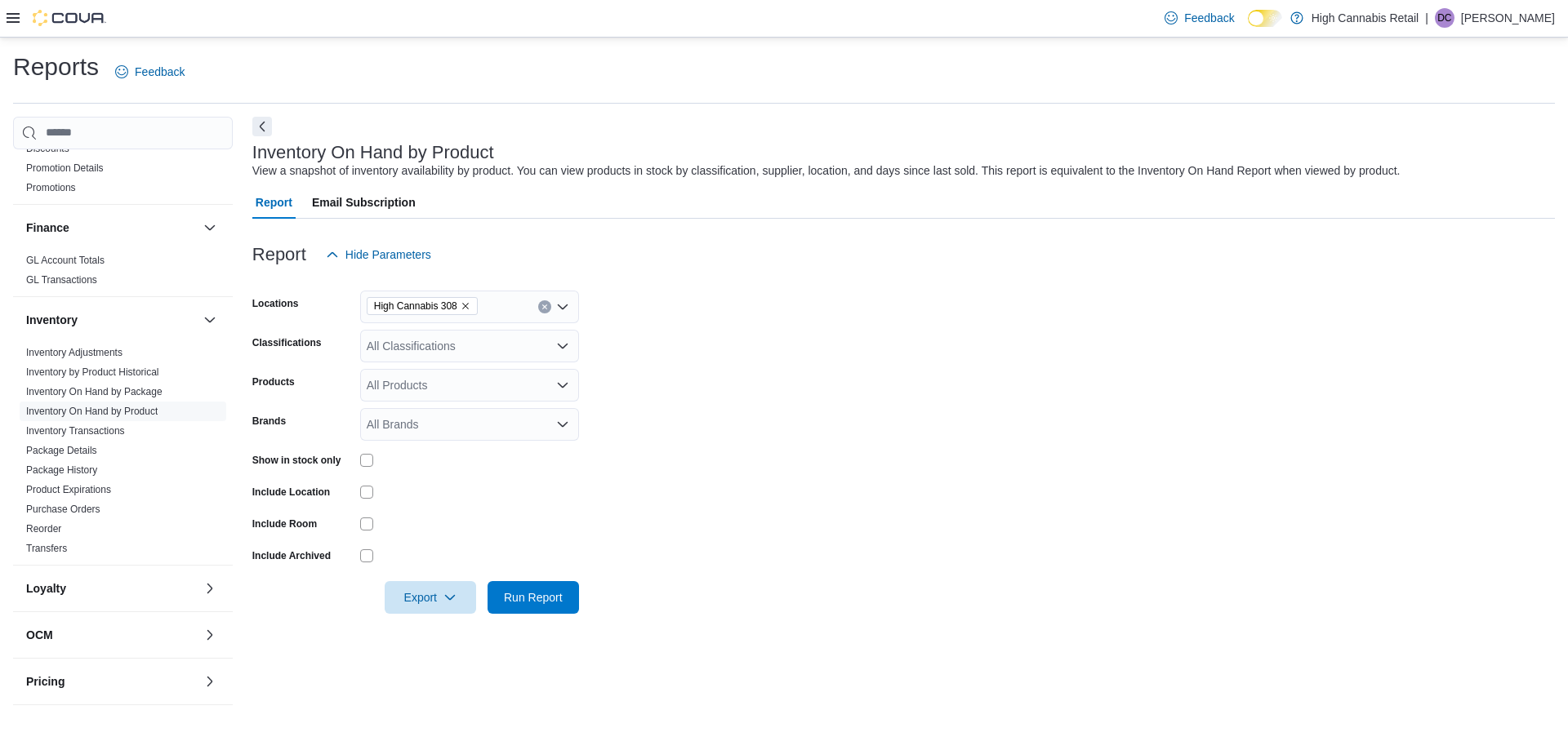
click at [712, 372] on form "Locations High Cannabis 308 Classifications All Classifications Products All Pr…" at bounding box center [903, 443] width 1302 height 343
click at [432, 353] on div "All Classifications" at bounding box center [469, 345] width 219 height 32
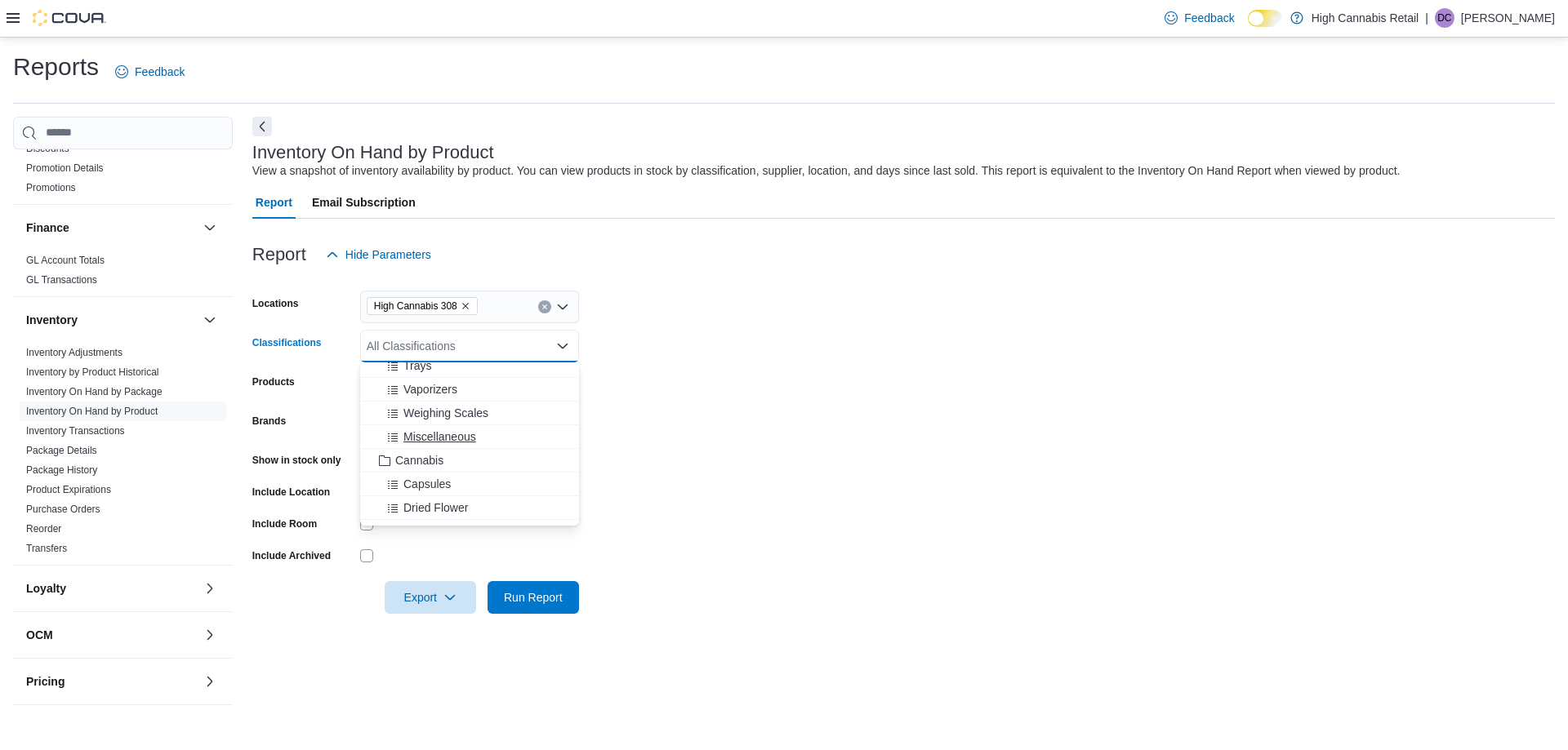
scroll to position [327, 0]
click at [515, 420] on div "Dried Flower" at bounding box center [470, 426] width 199 height 17
click at [506, 448] on div "Pre-Rolled" at bounding box center [470, 450] width 199 height 17
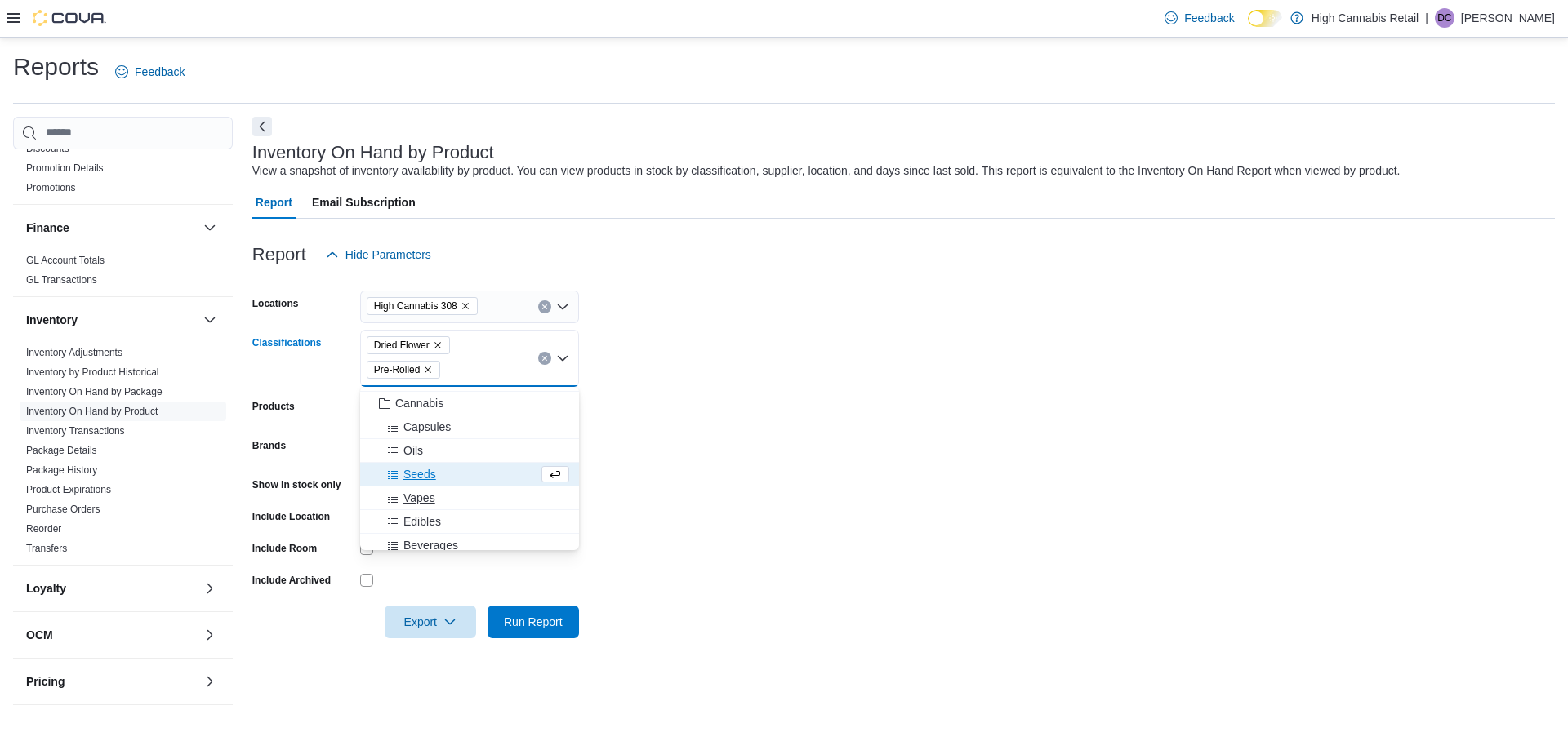
click at [497, 504] on div "Vapes" at bounding box center [470, 498] width 199 height 17
click at [496, 501] on div "Edibles" at bounding box center [454, 498] width 168 height 17
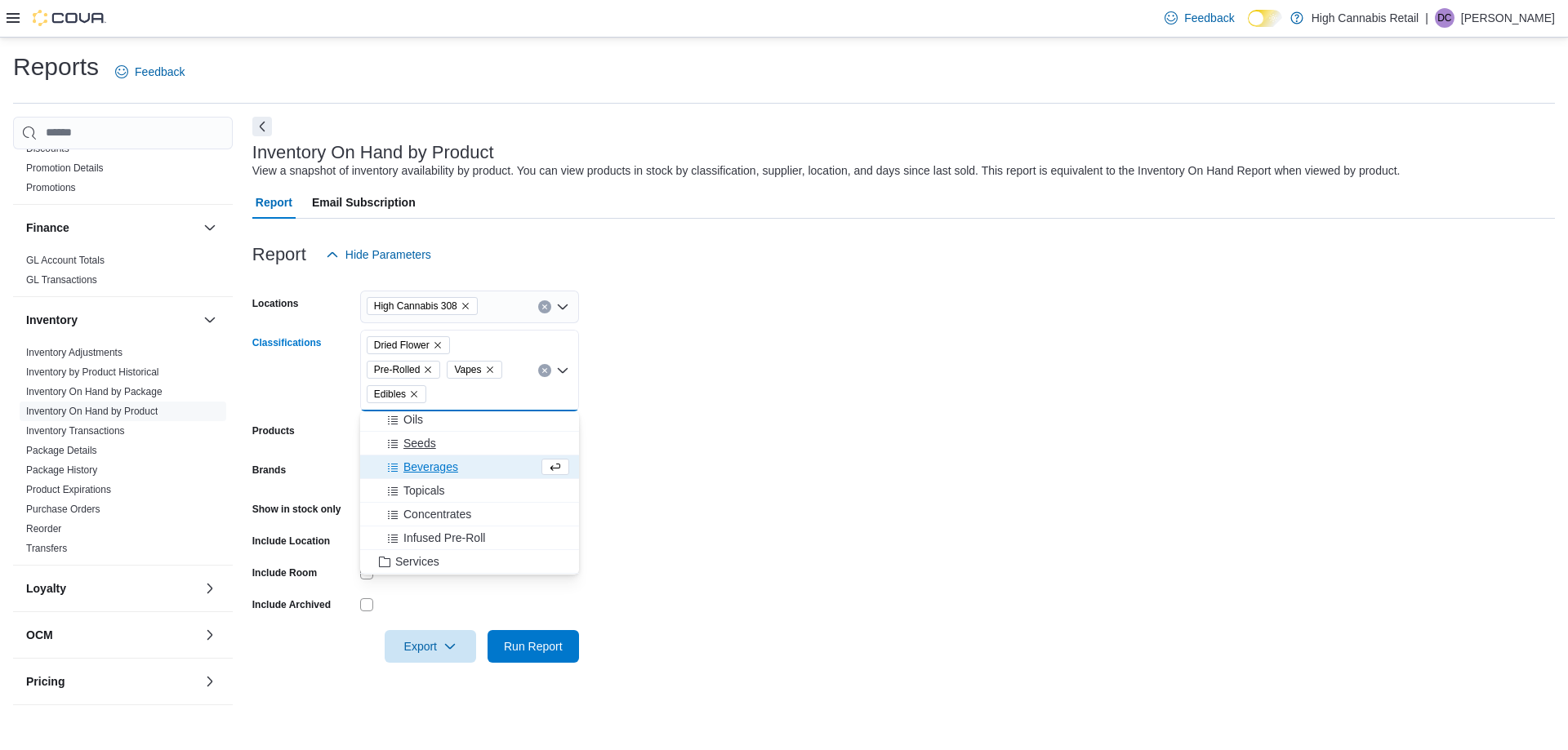
scroll to position [408, 0]
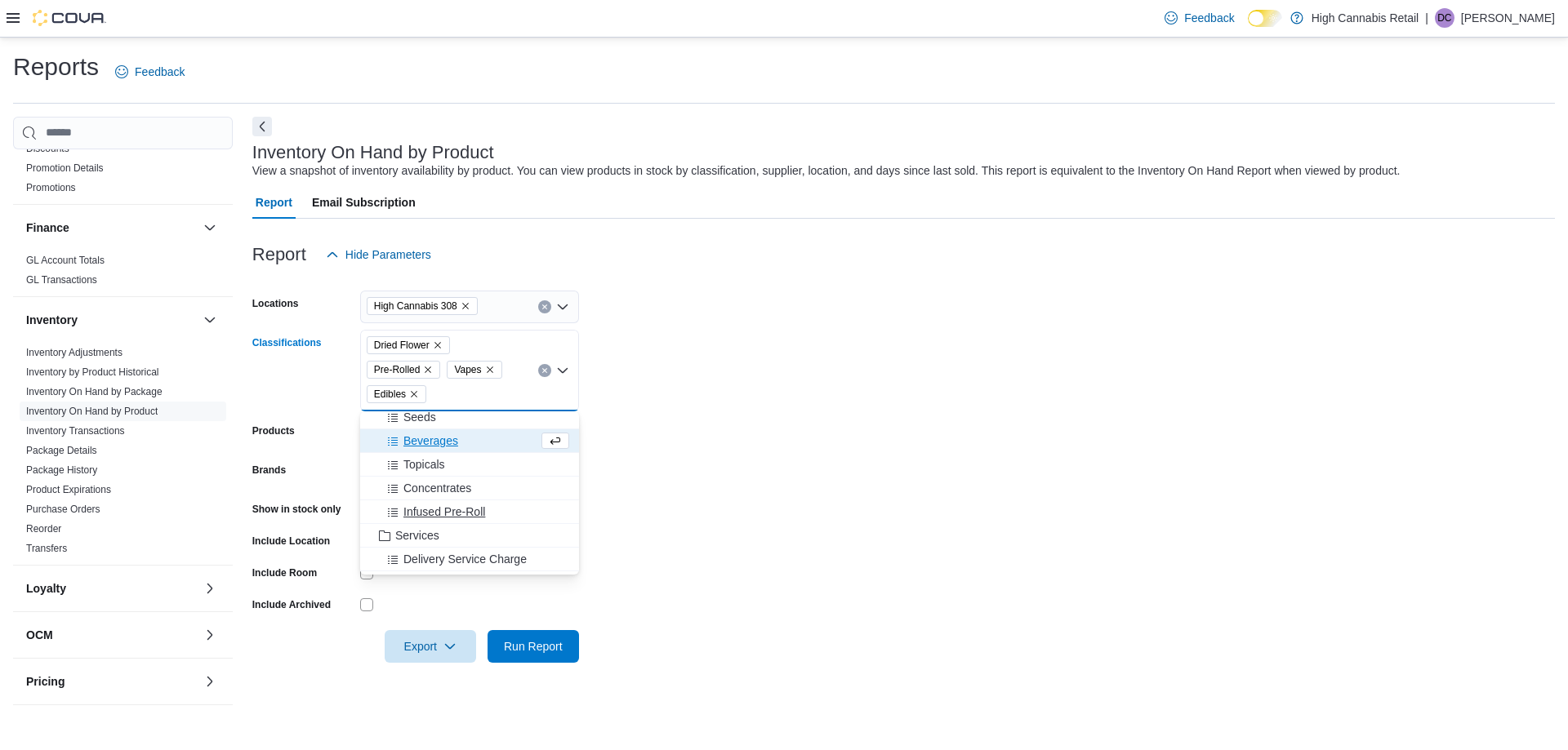
click at [496, 507] on div "Infused Pre-Roll" at bounding box center [470, 512] width 199 height 17
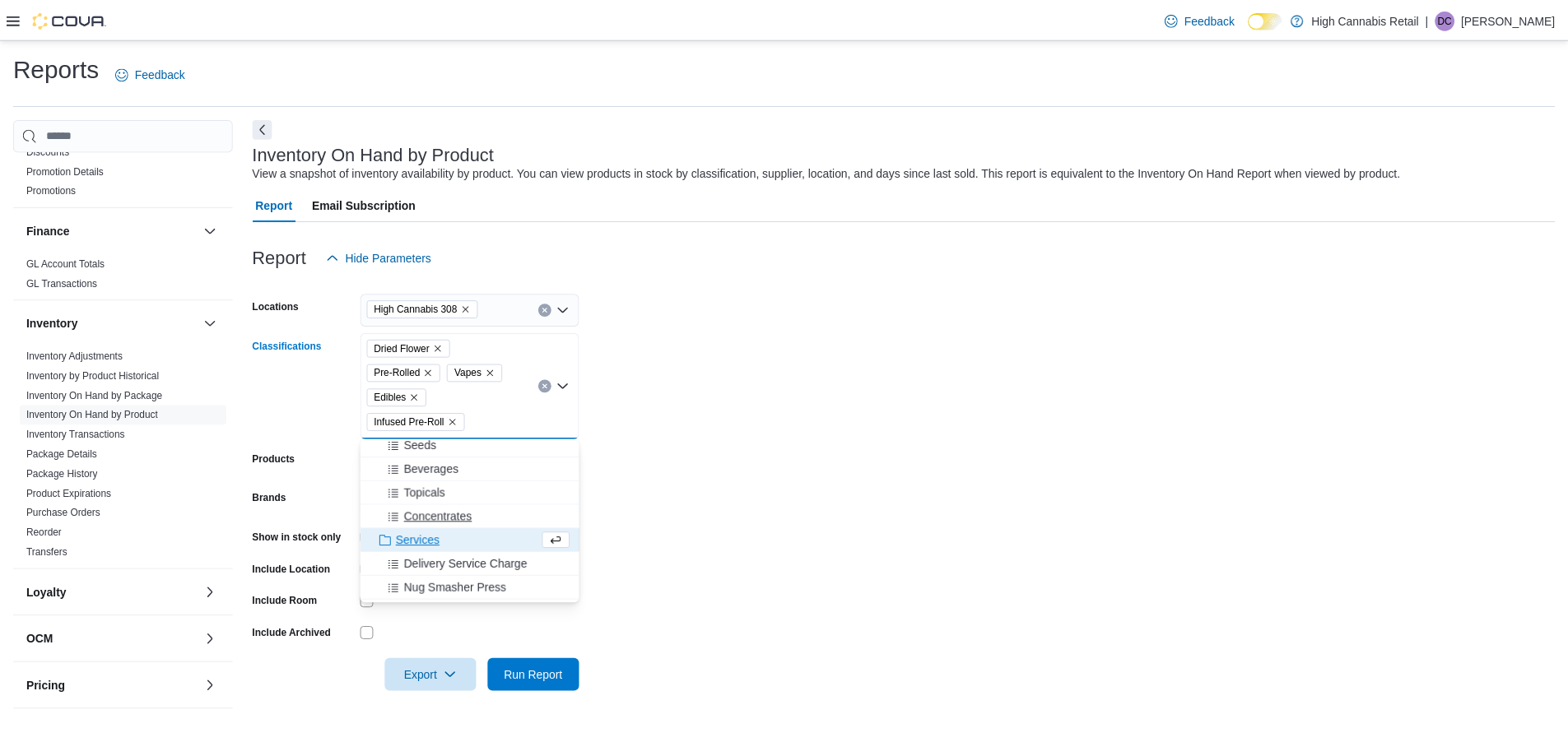
scroll to position [329, 0]
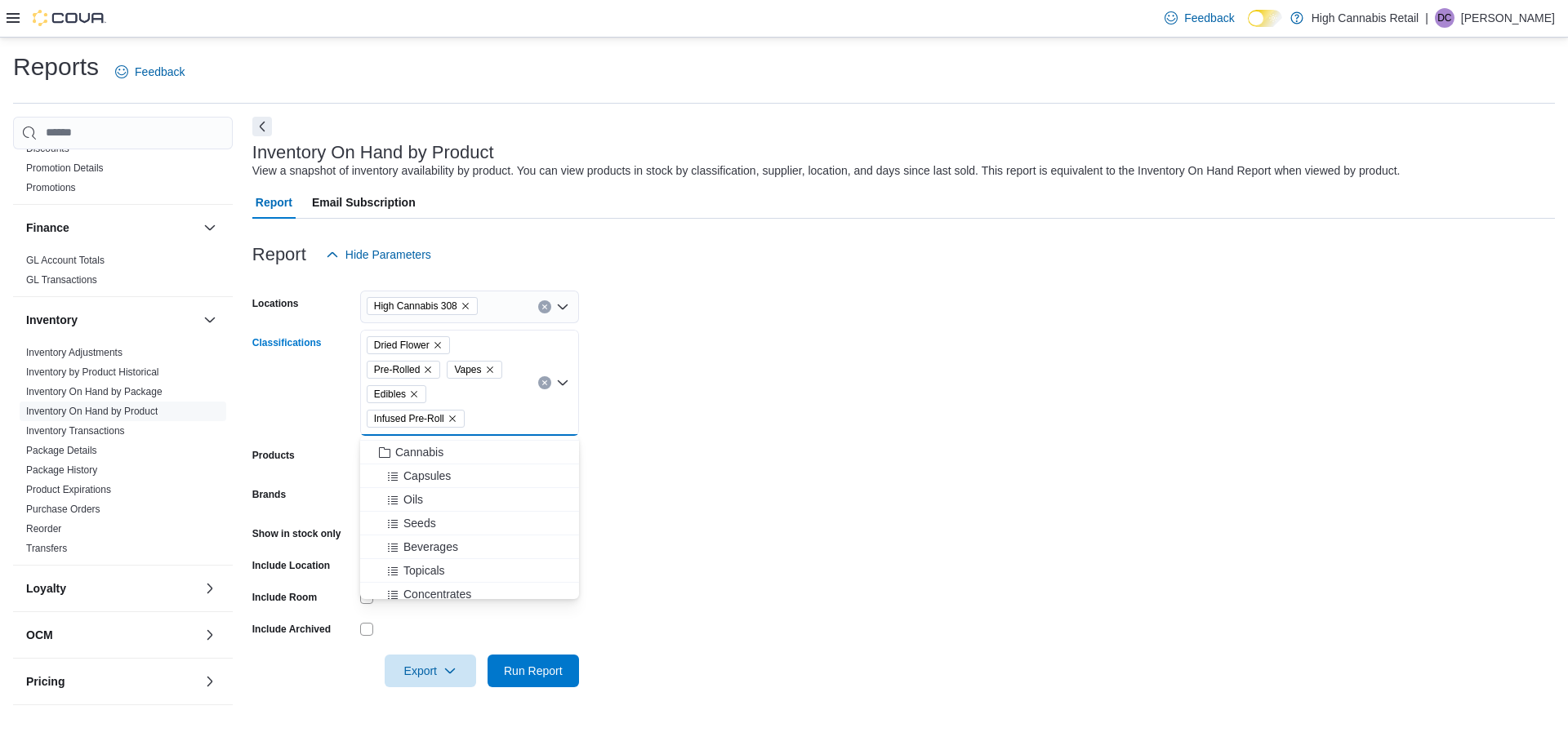
click at [684, 485] on form "Locations High Cannabis 308 Classifications Dried Flower Pre-Rolled Vapes Edibl…" at bounding box center [903, 479] width 1302 height 416
click at [557, 666] on span "Run Report" at bounding box center [533, 671] width 59 height 17
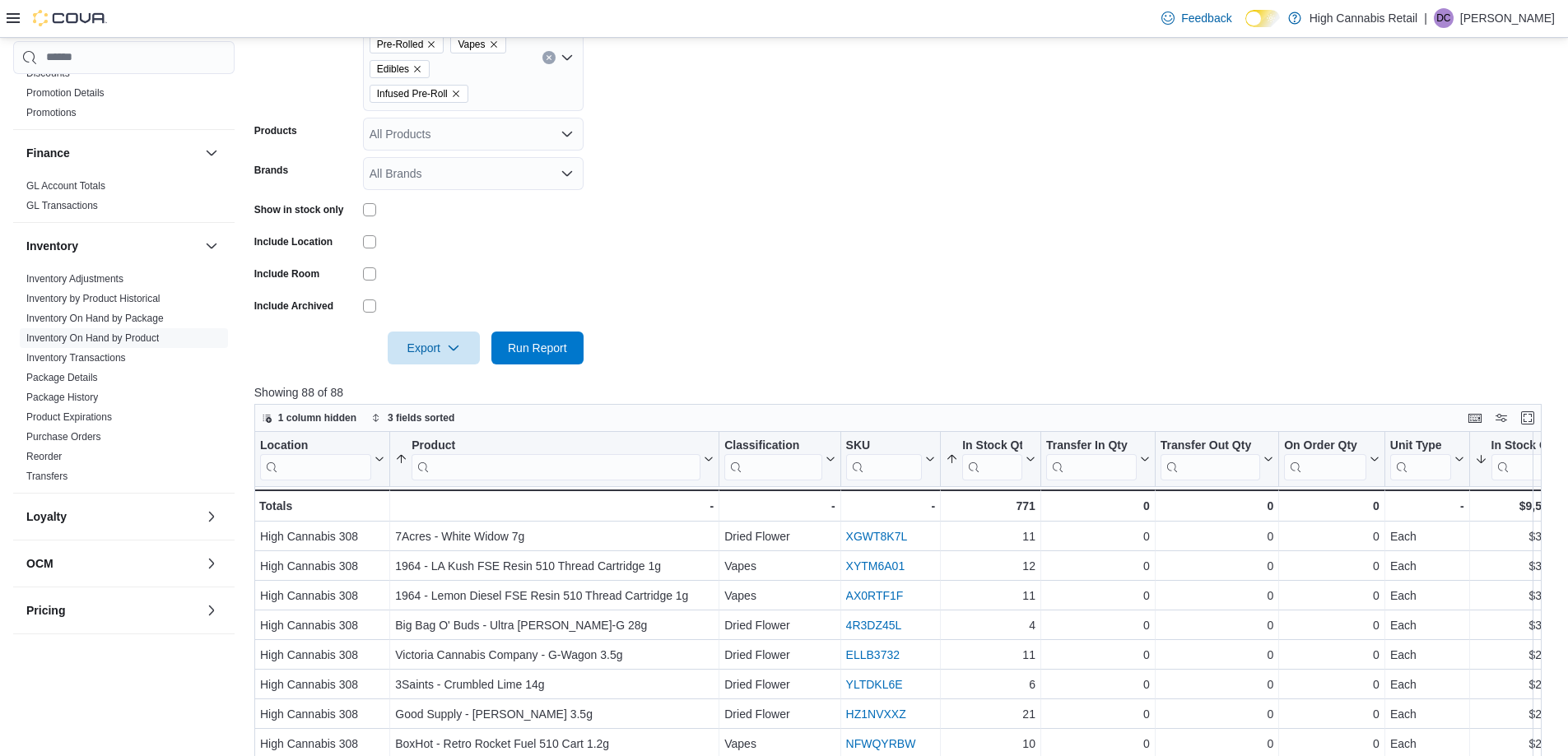
scroll to position [329, 0]
click at [439, 357] on span "Export" at bounding box center [433, 346] width 73 height 33
click at [454, 382] on span "Export to Excel" at bounding box center [436, 380] width 74 height 13
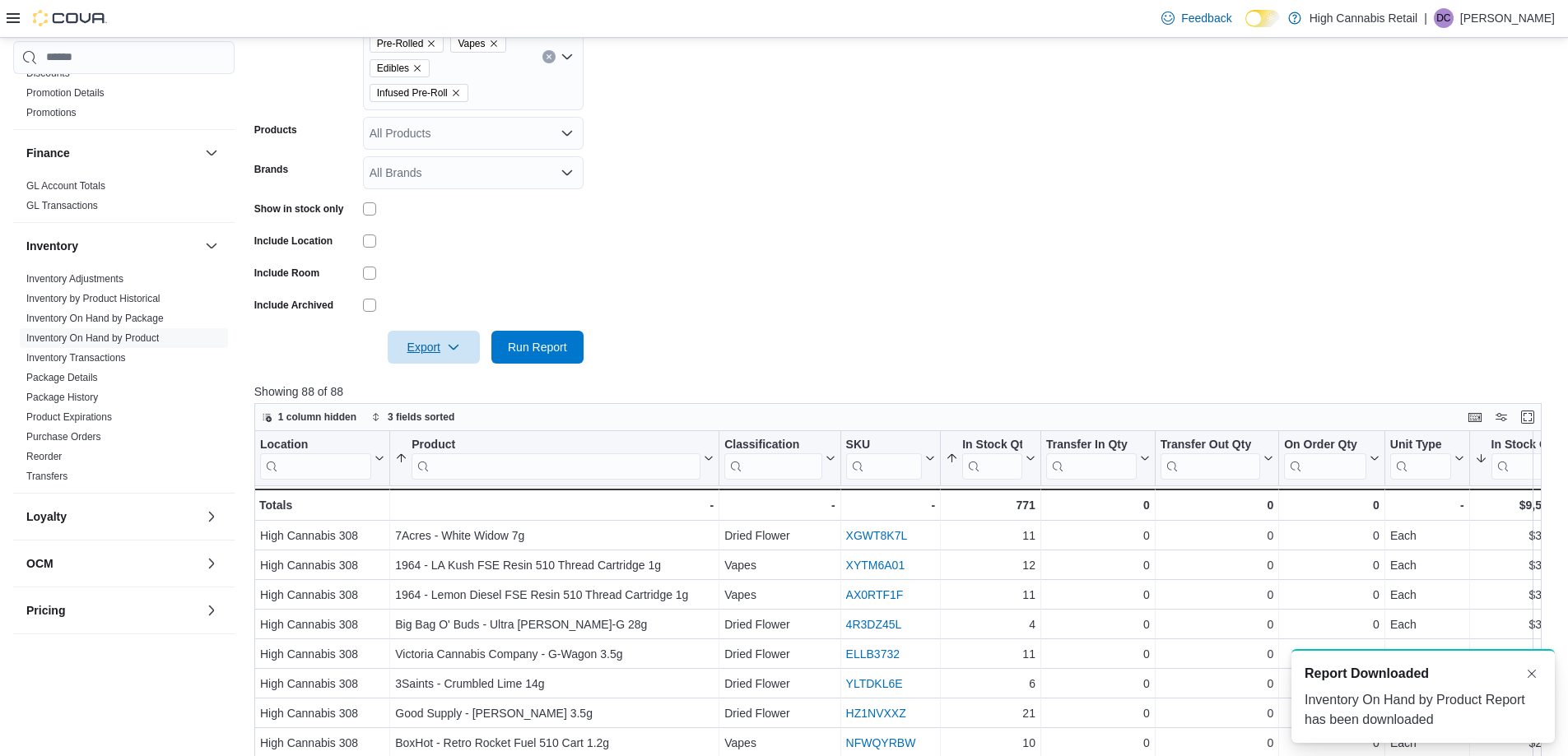
scroll to position [0, 0]
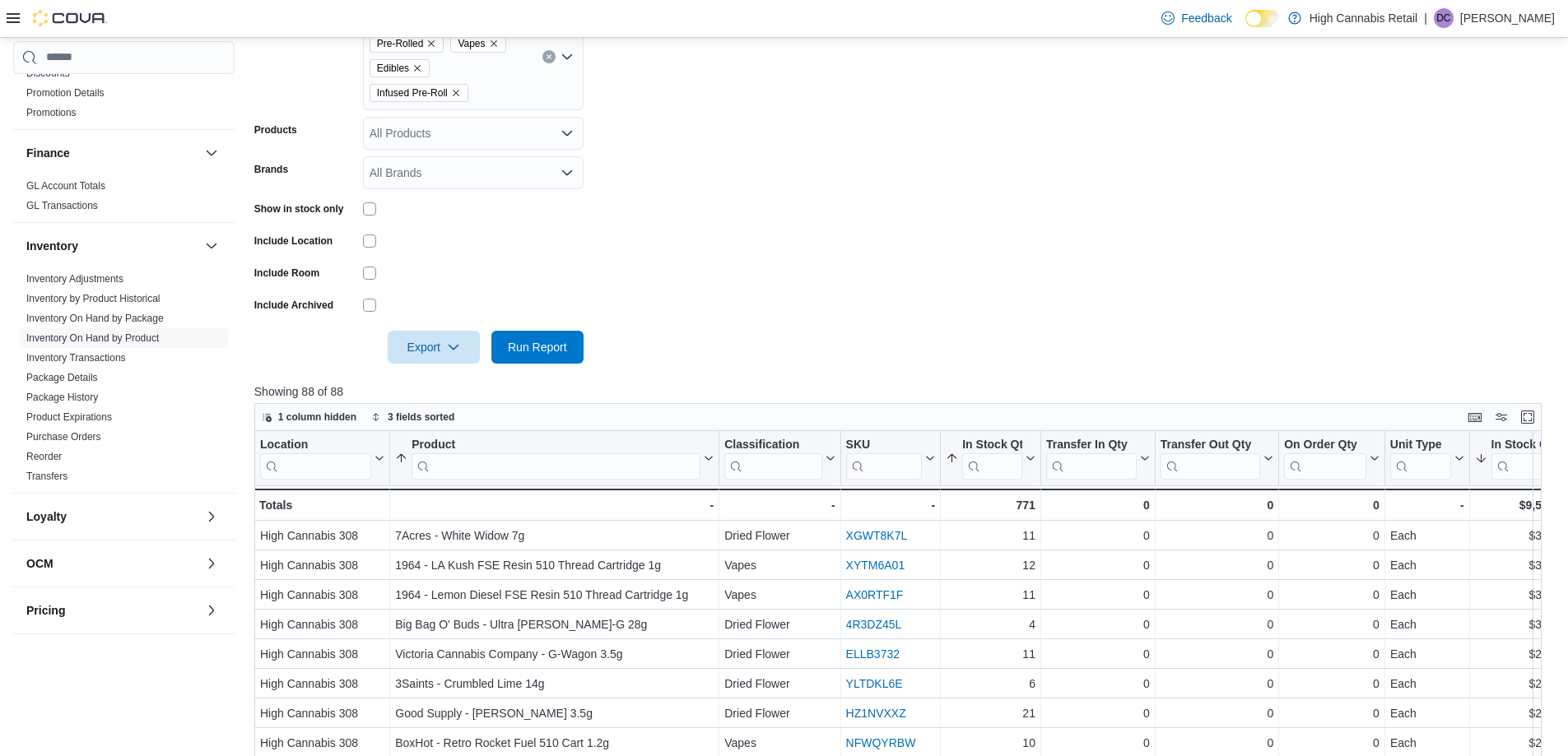
click at [792, 256] on form "Locations High Cannabis 308 Classifications Dried Flower Pre-Rolled Vapes Edibl…" at bounding box center [904, 153] width 1300 height 419
